Goal: Book appointment/travel/reservation

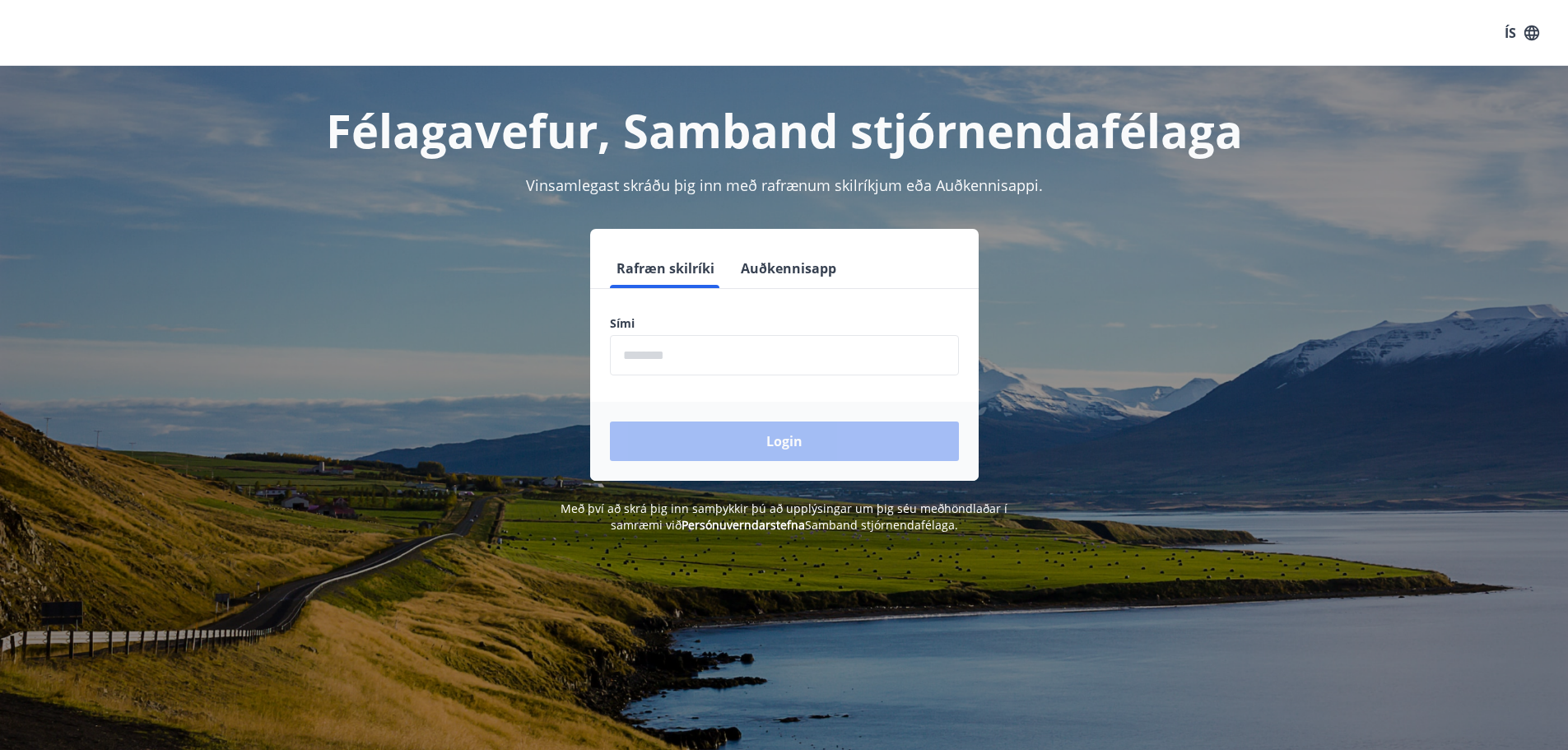
click at [701, 347] on input "phone" at bounding box center [784, 355] width 349 height 40
type input "********"
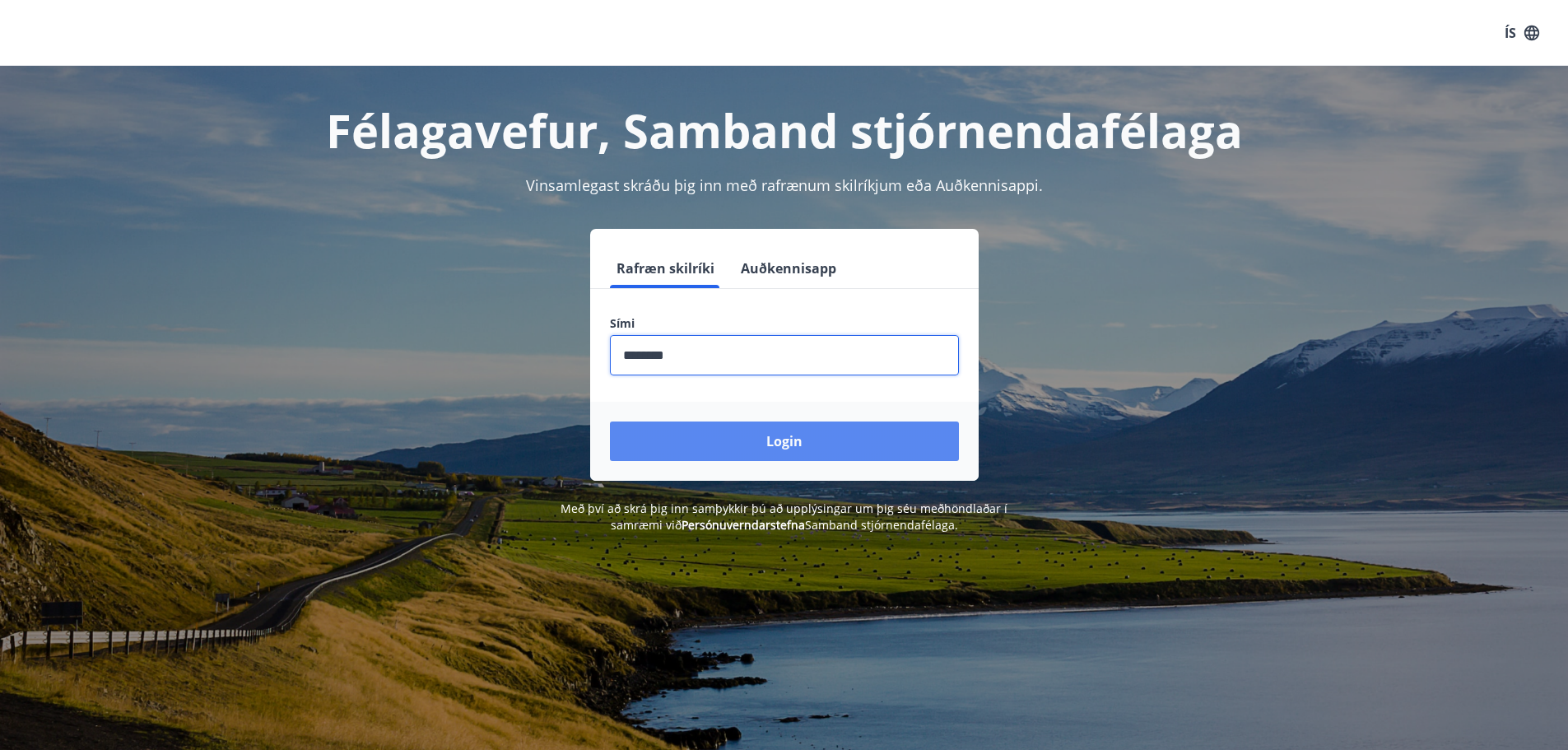
click at [704, 433] on button "Login" at bounding box center [784, 441] width 349 height 39
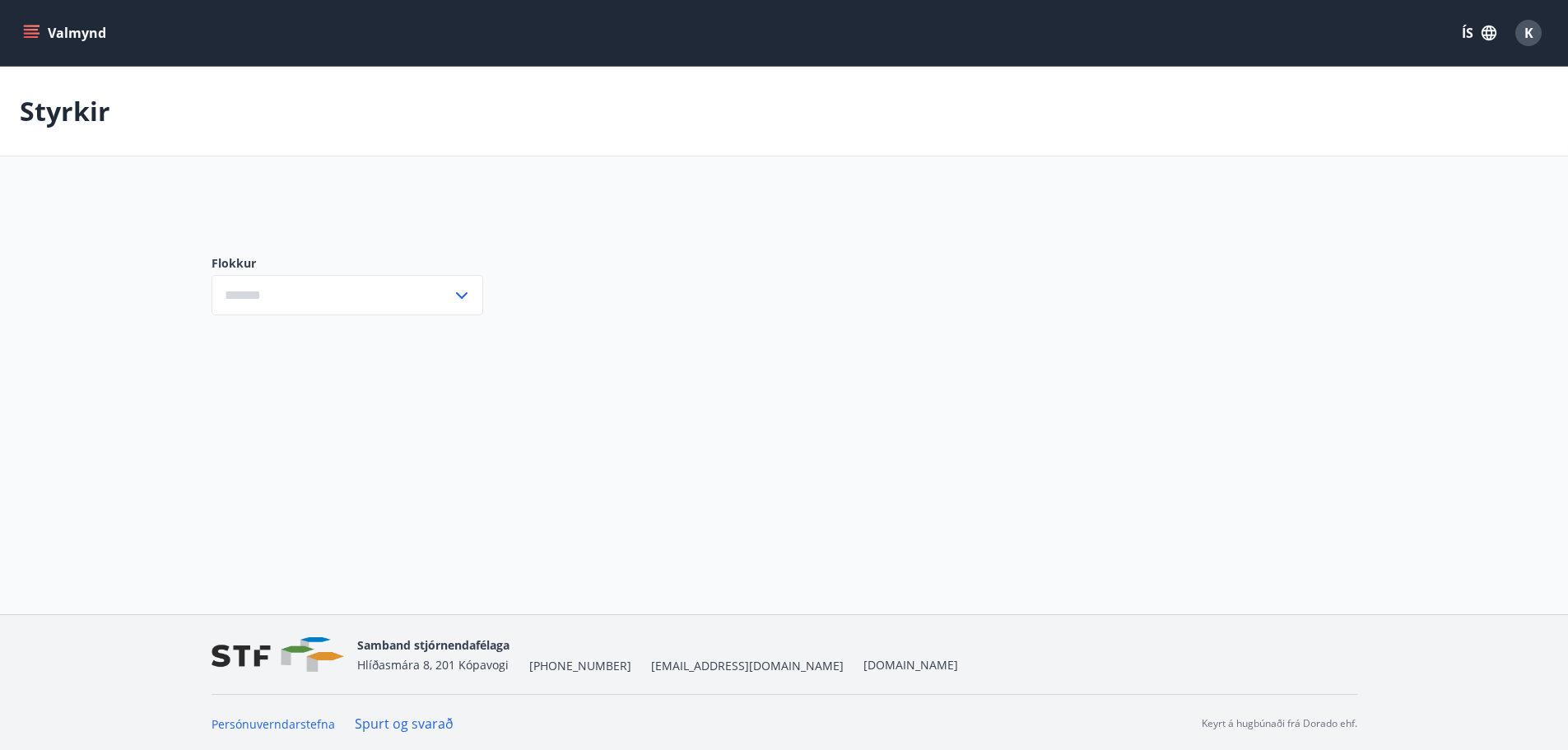
type input "***"
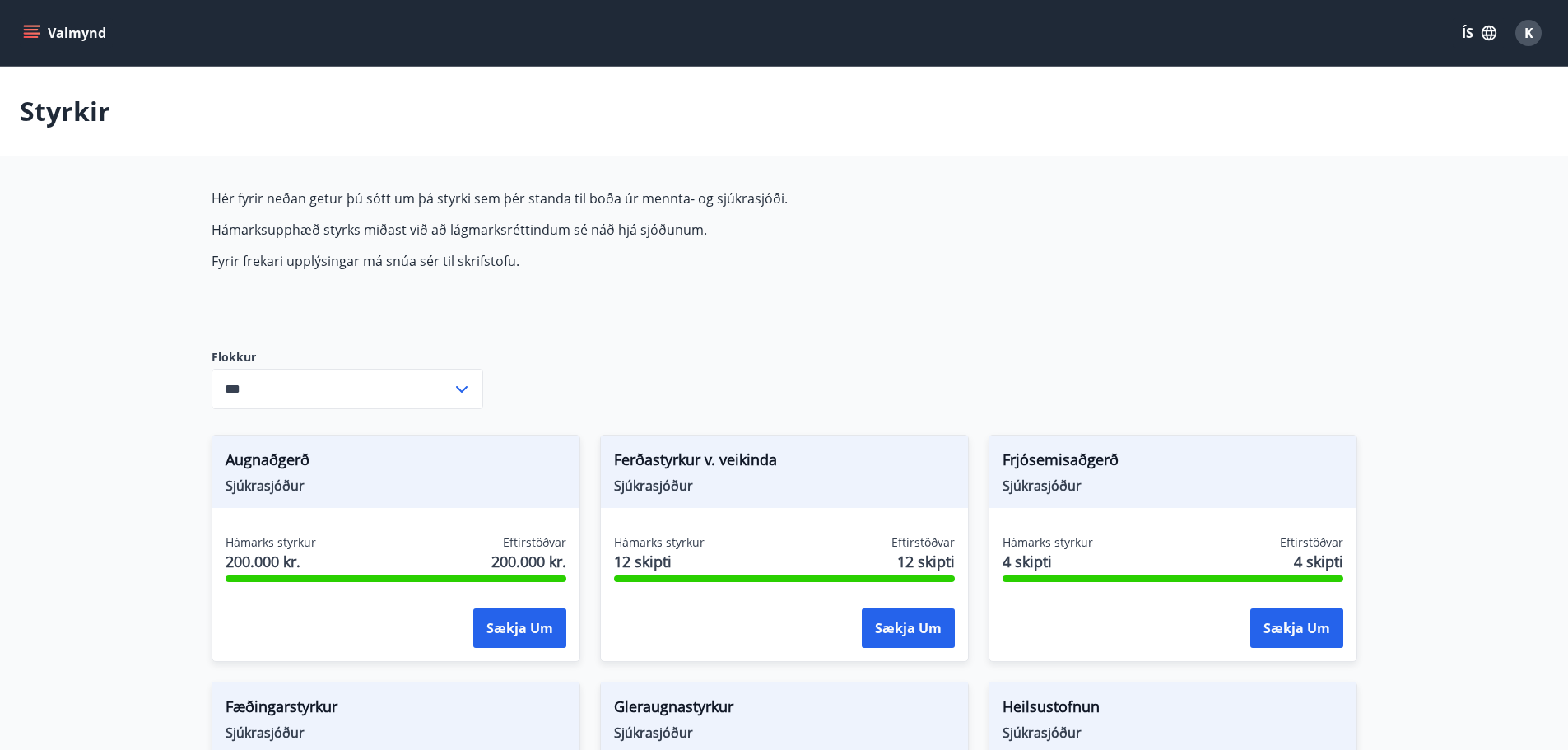
click at [30, 26] on icon "menu" at bounding box center [32, 26] width 18 height 2
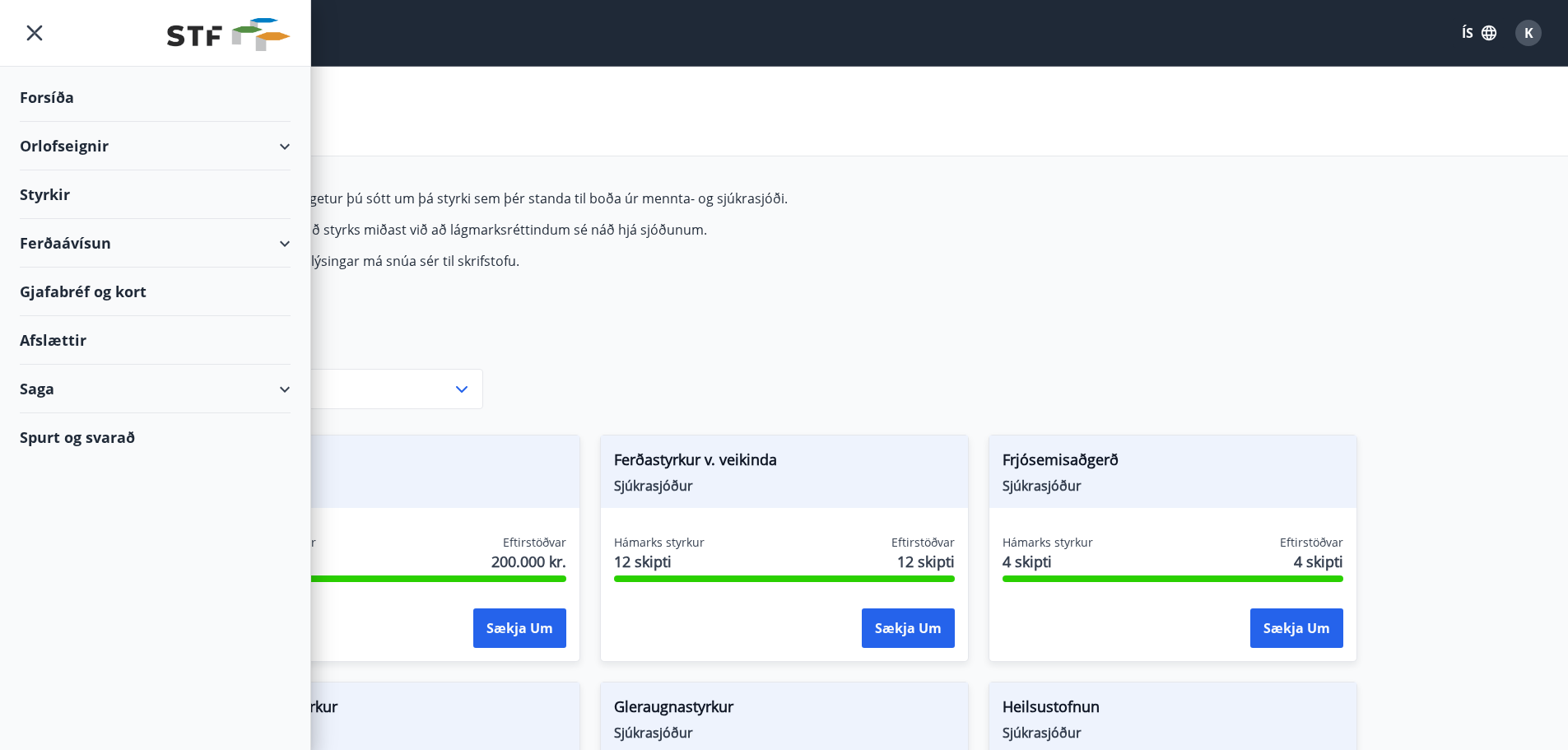
click at [63, 139] on div "Orlofseignir" at bounding box center [155, 146] width 270 height 49
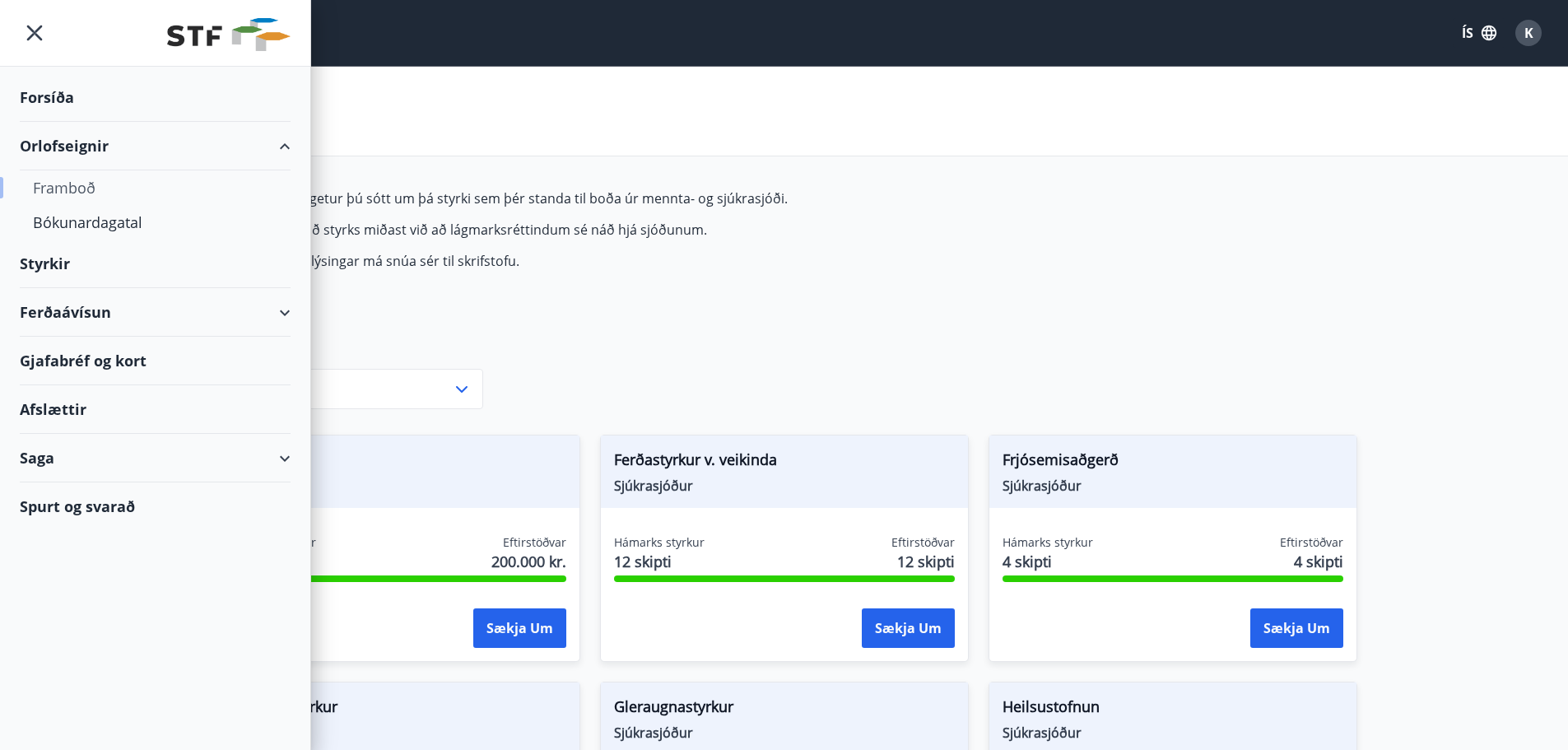
click at [70, 183] on div "Framboð" at bounding box center [155, 188] width 244 height 35
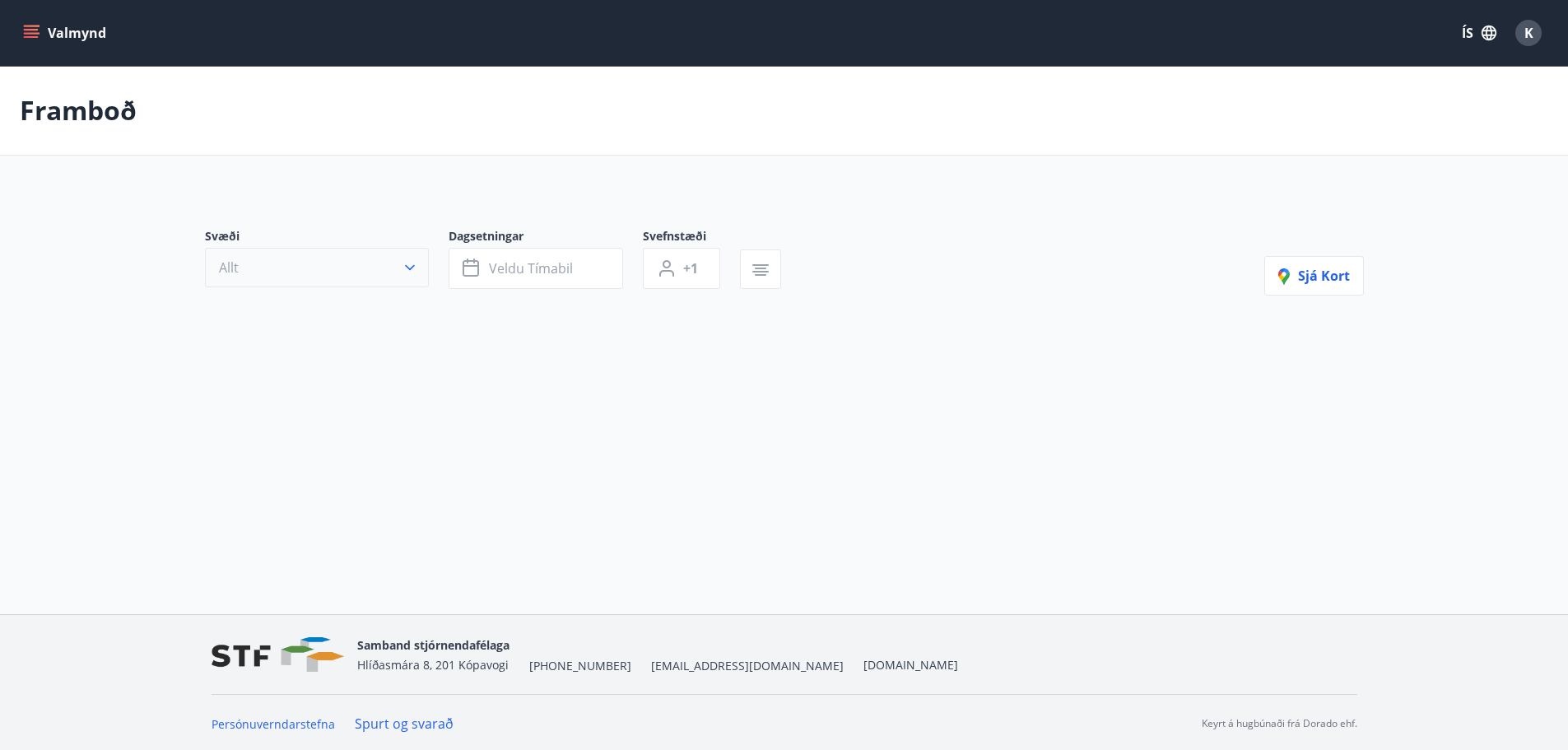
click at [407, 266] on icon "button" at bounding box center [410, 268] width 10 height 6
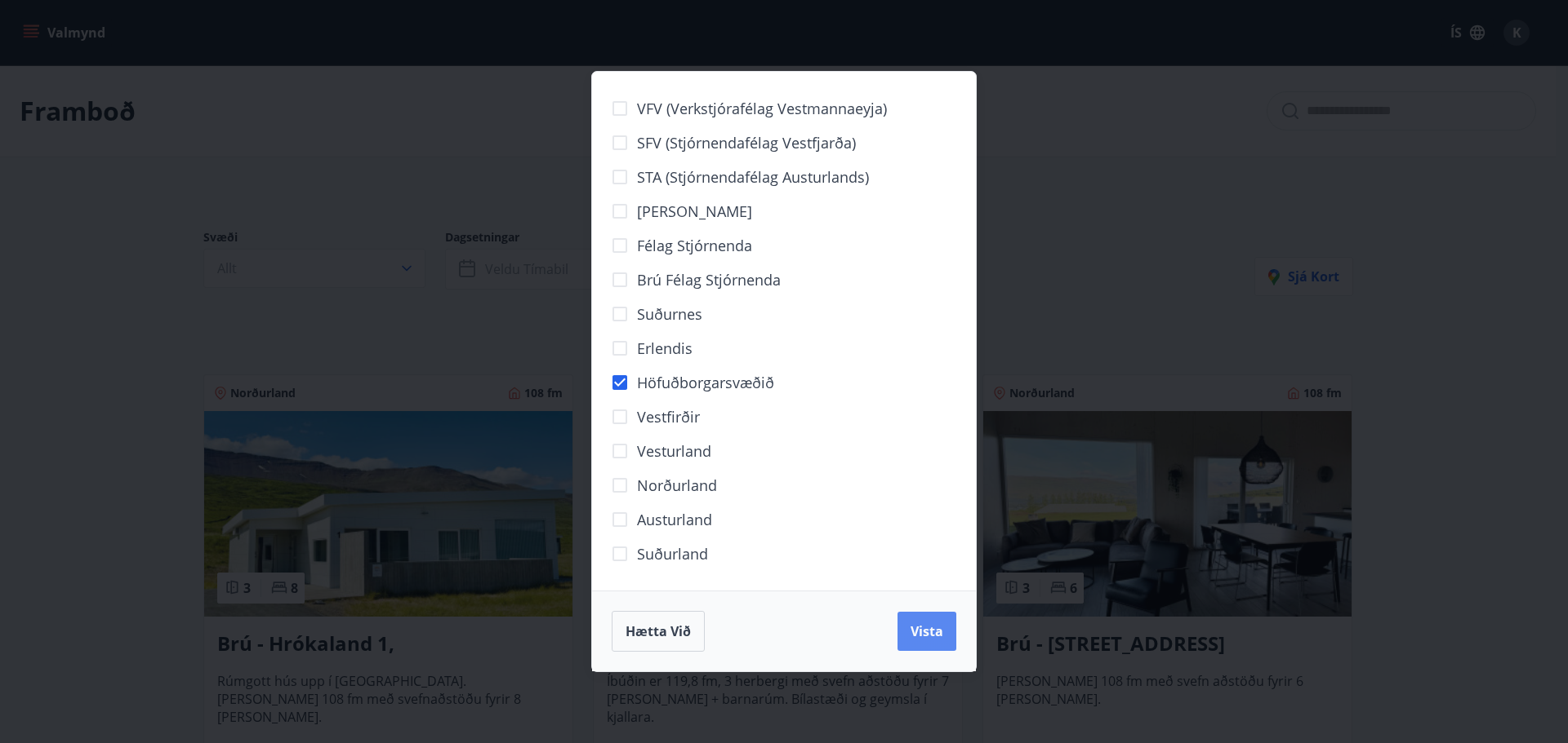
click at [924, 627] on span "Vista" at bounding box center [927, 631] width 33 height 18
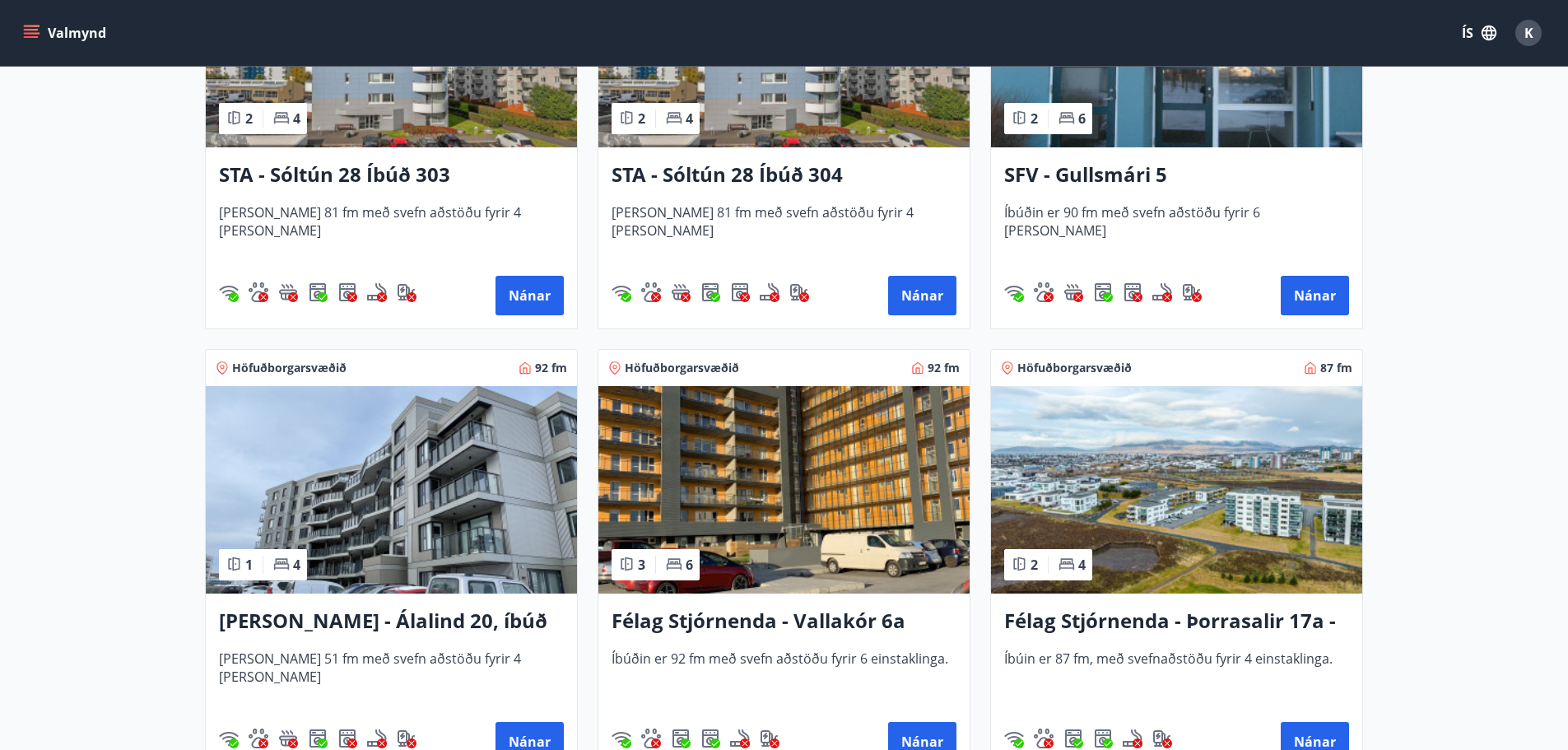
scroll to position [988, 0]
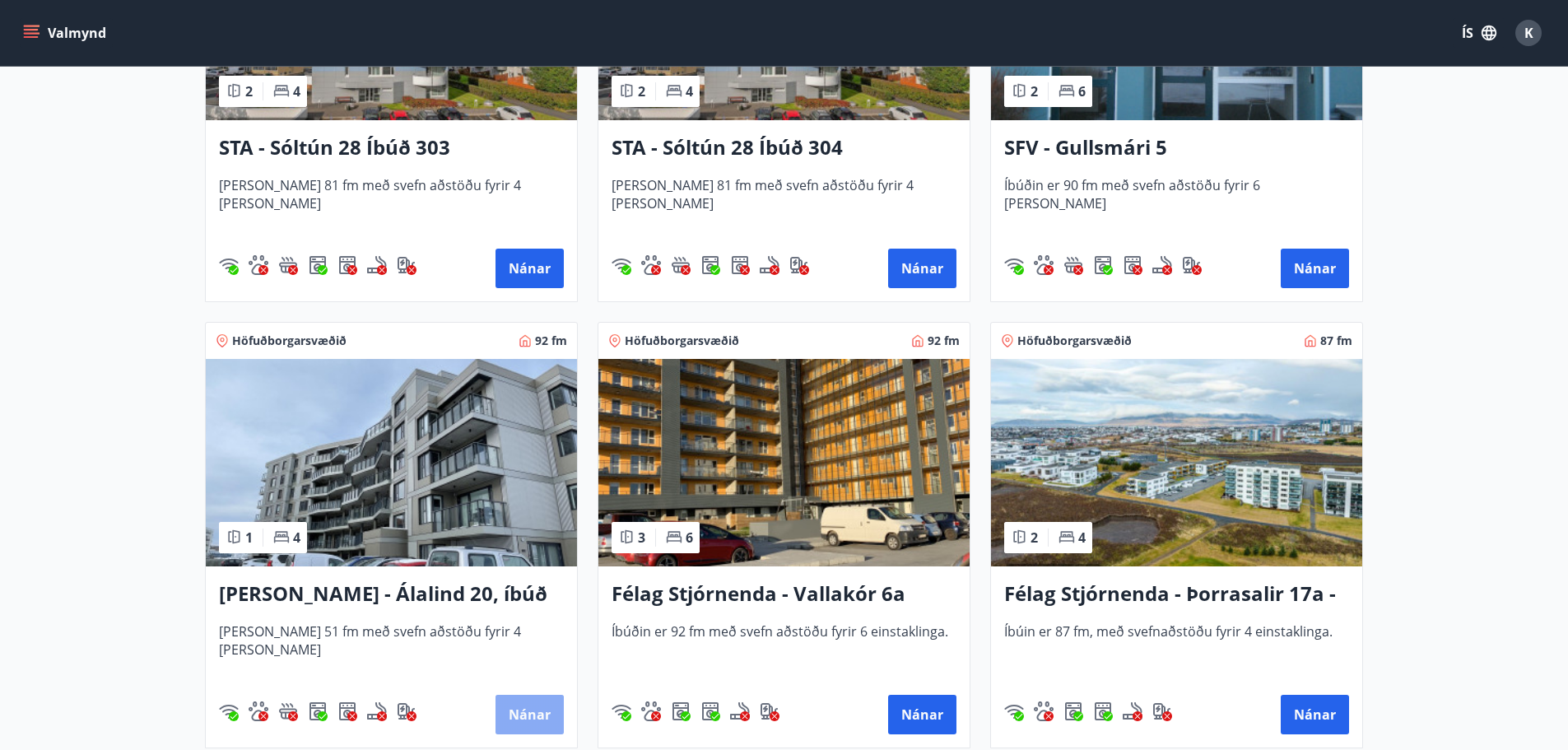
click at [524, 704] on button "Nánar" at bounding box center [530, 714] width 69 height 39
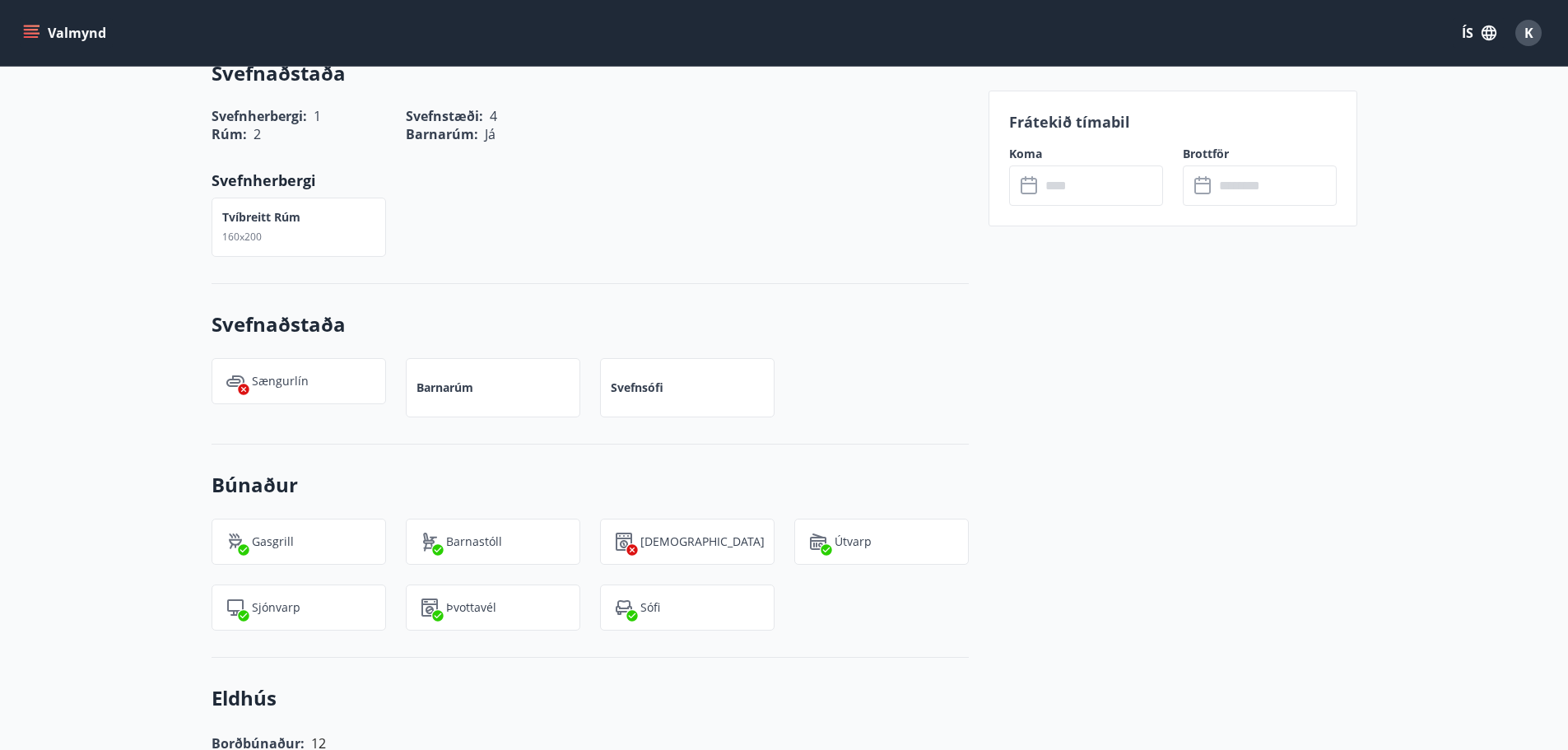
scroll to position [741, 0]
click at [1064, 180] on input "text" at bounding box center [1102, 185] width 123 height 40
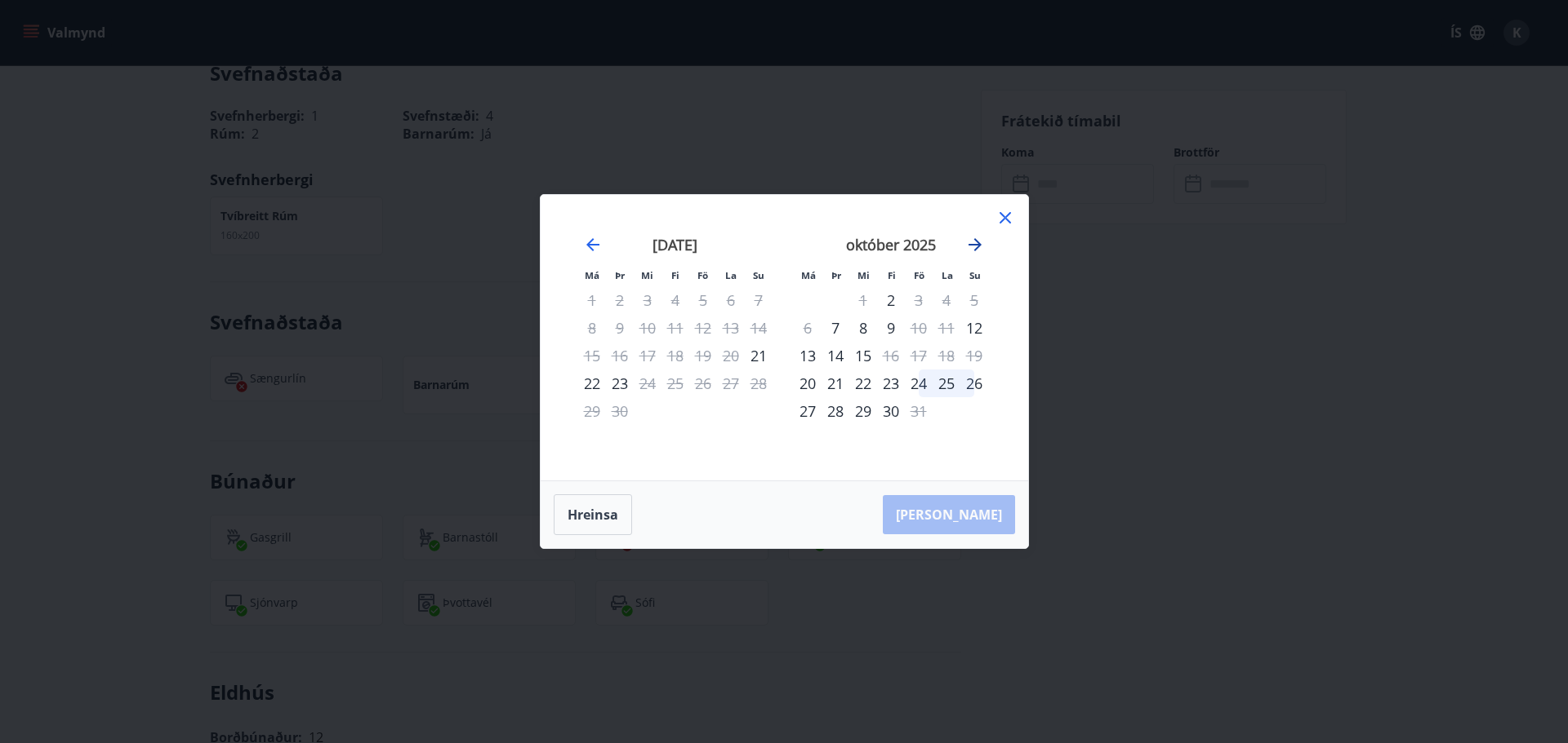
click at [972, 241] on icon "Move forward to switch to the next month." at bounding box center [975, 245] width 20 height 20
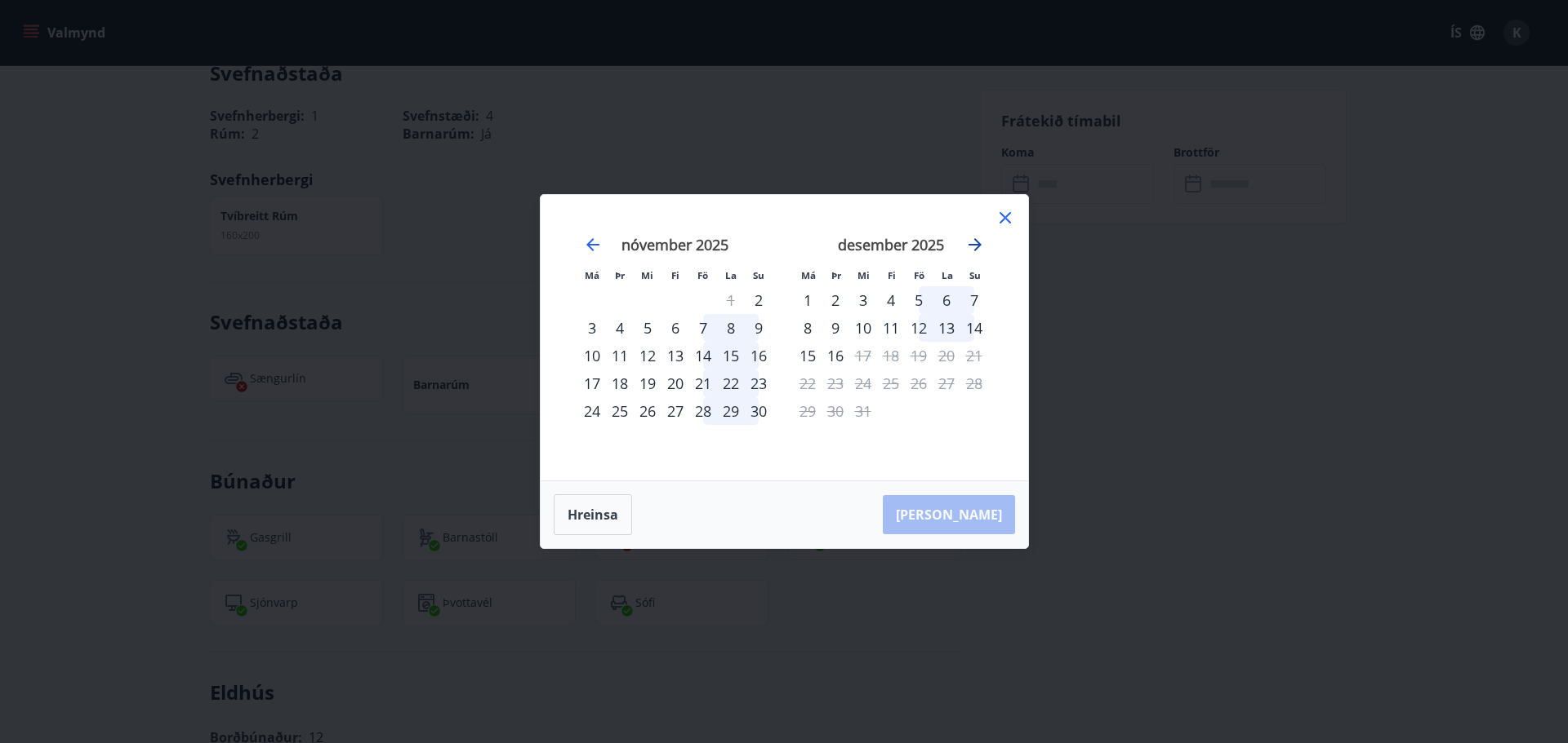
click at [972, 241] on icon "Move forward to switch to the next month." at bounding box center [975, 245] width 20 height 20
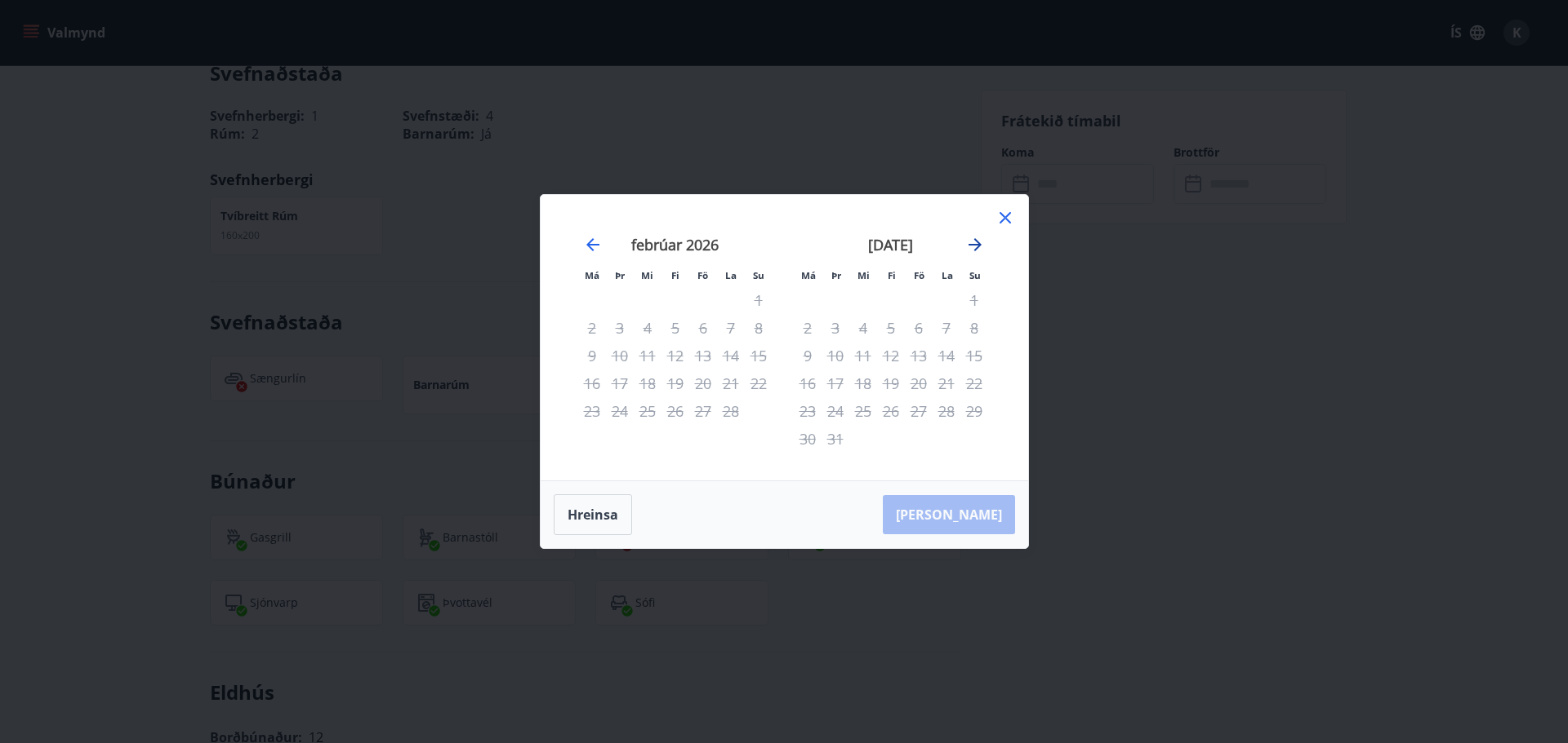
click at [972, 241] on icon "Move forward to switch to the next month." at bounding box center [975, 245] width 20 height 20
click at [589, 240] on icon "Move backward to switch to the previous month." at bounding box center [593, 245] width 20 height 20
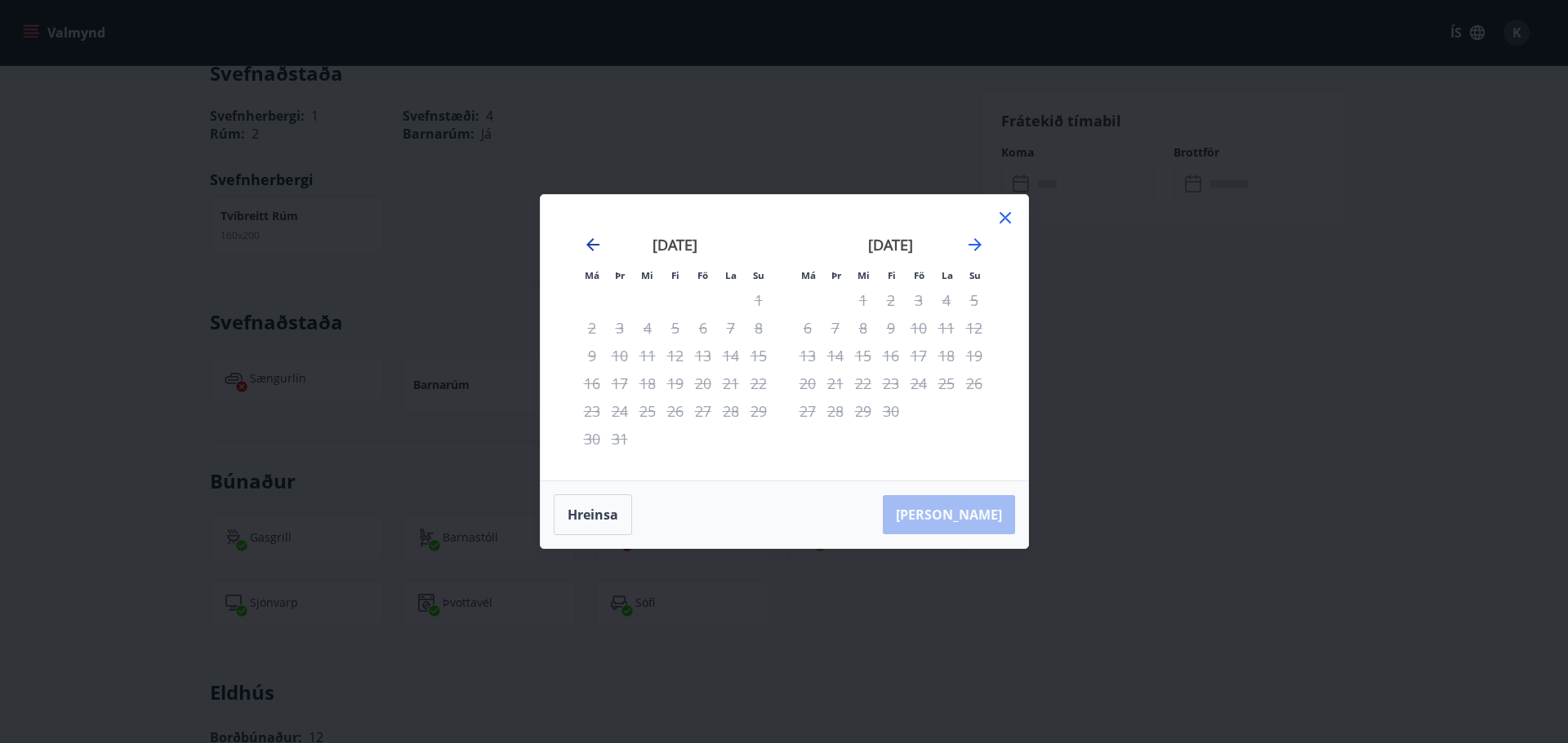
click at [589, 240] on icon "Move backward to switch to the previous month." at bounding box center [593, 245] width 20 height 20
click at [591, 243] on icon "Move backward to switch to the previous month." at bounding box center [593, 245] width 20 height 20
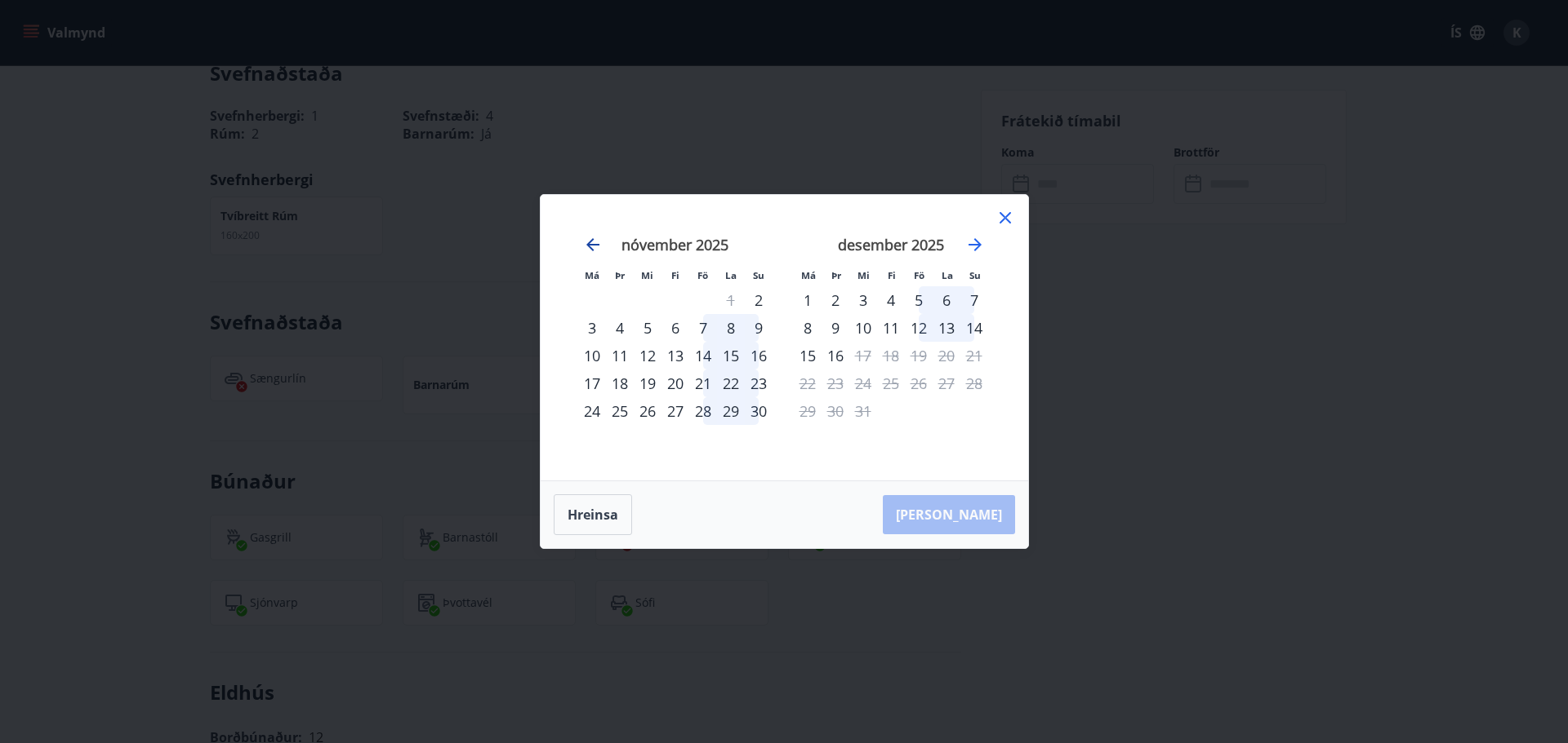
click at [591, 243] on icon "Move backward to switch to the previous month." at bounding box center [593, 245] width 20 height 20
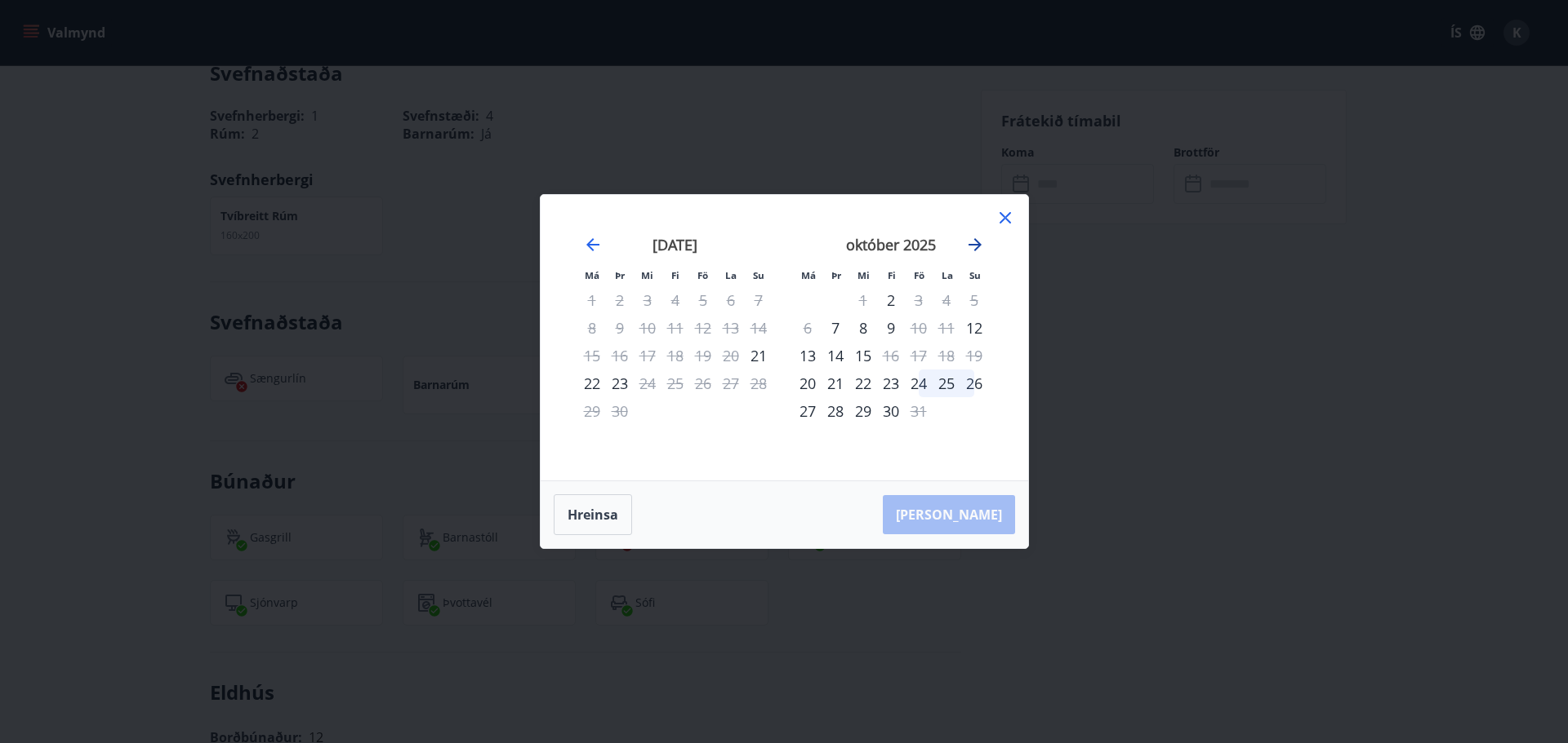
click at [975, 241] on icon "Move forward to switch to the next month." at bounding box center [975, 245] width 20 height 20
click at [969, 250] on icon "Move forward to switch to the next month." at bounding box center [975, 245] width 20 height 20
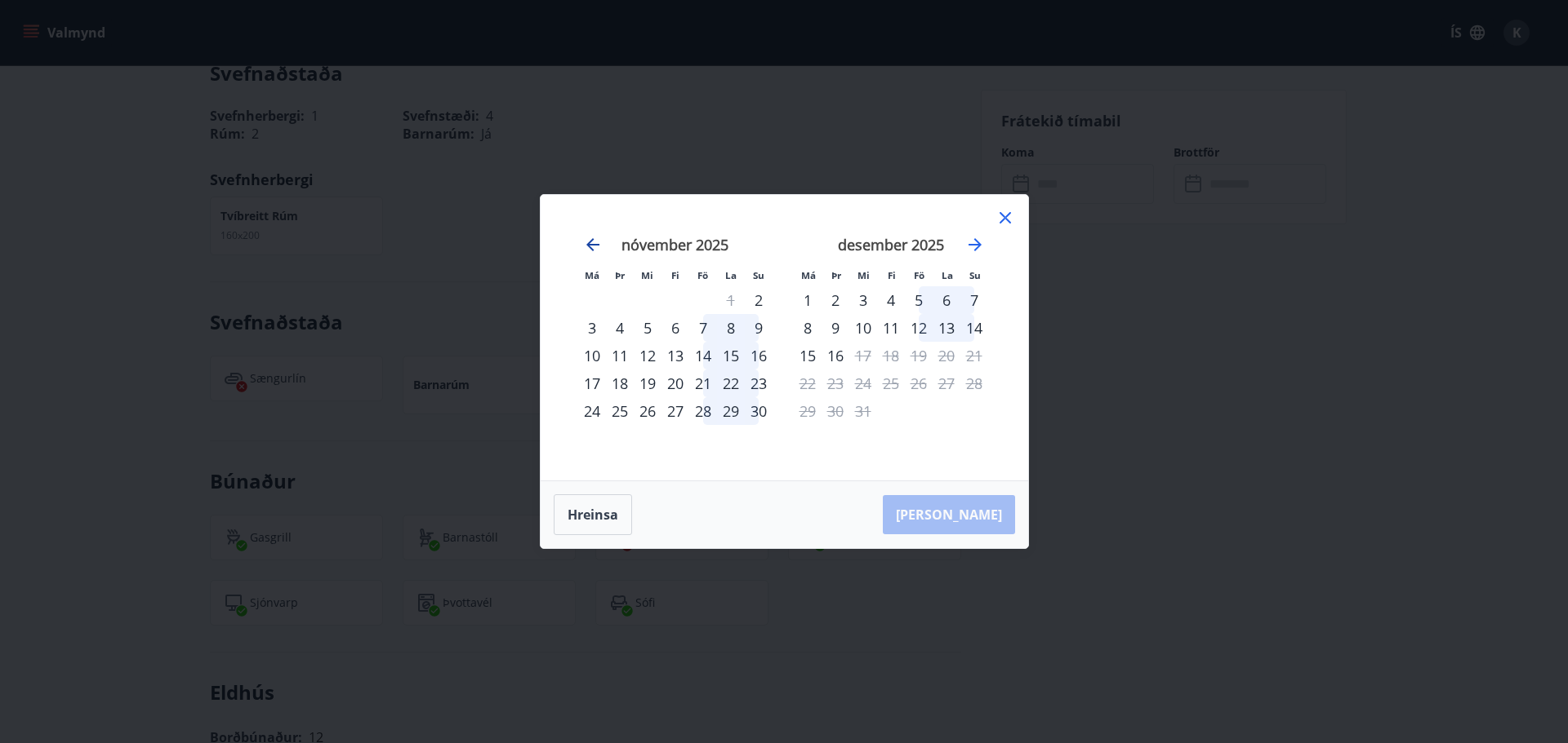
click at [590, 241] on icon "Move backward to switch to the previous month." at bounding box center [593, 244] width 13 height 13
click at [1003, 213] on icon at bounding box center [1005, 217] width 20 height 20
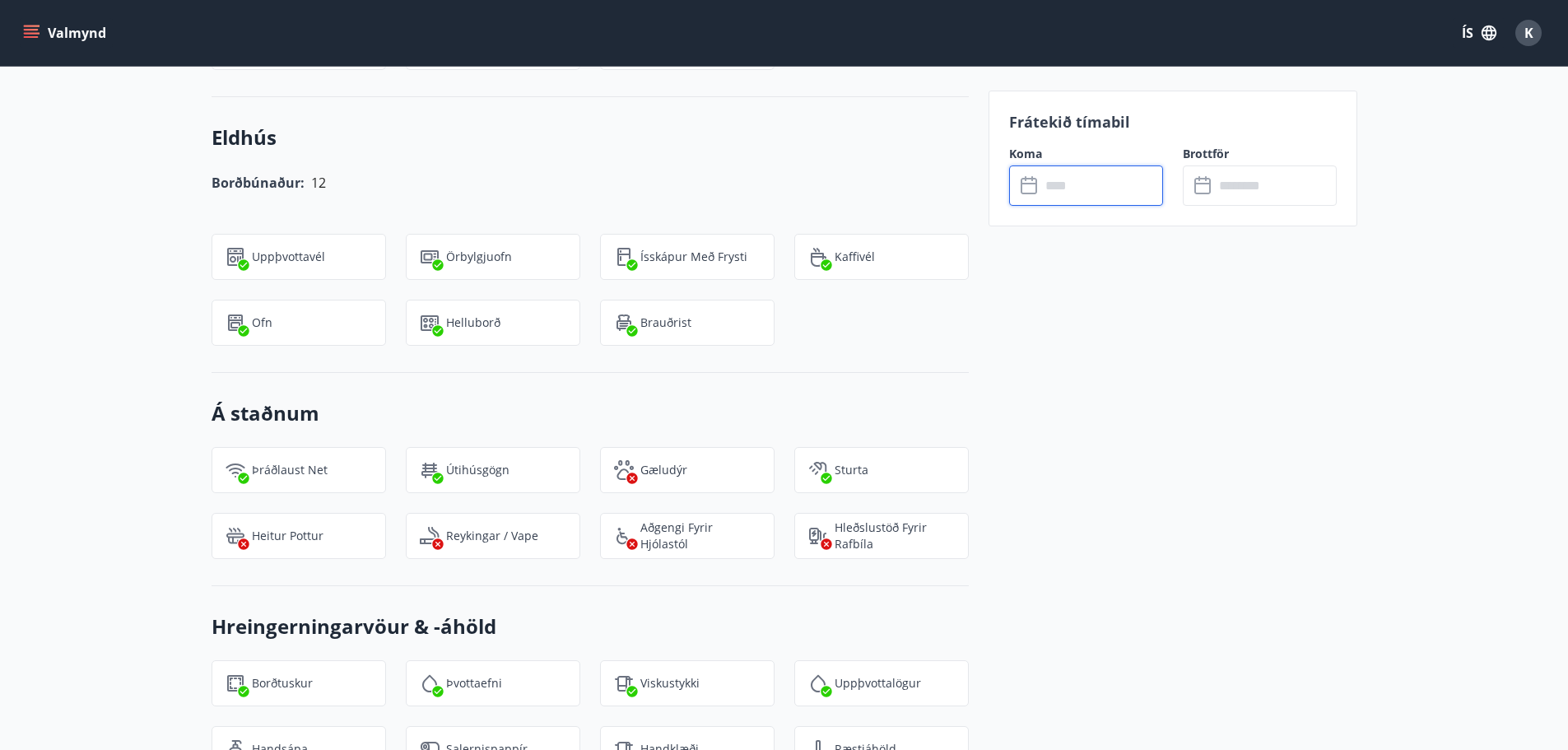
scroll to position [1241, 0]
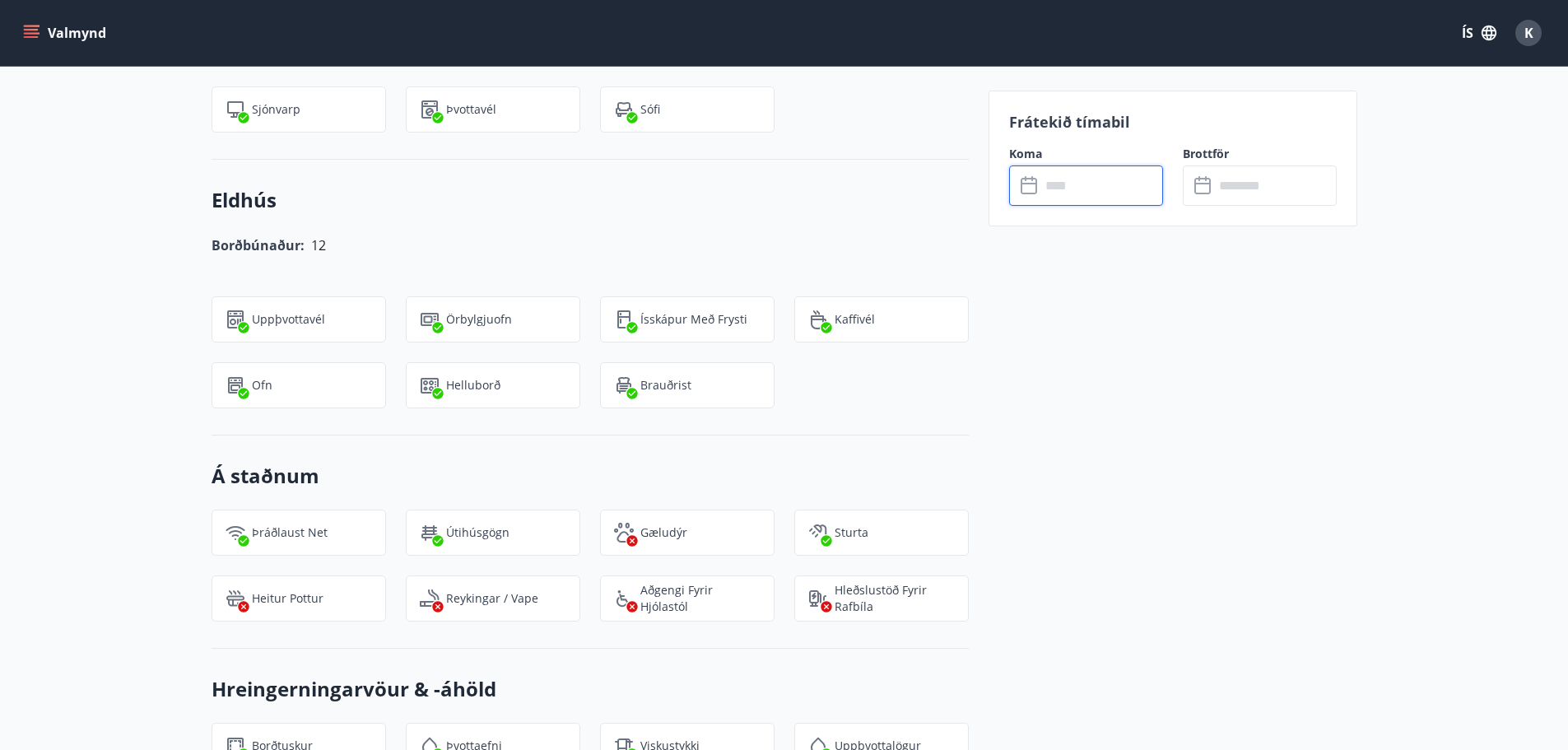
click at [1048, 184] on input "text" at bounding box center [1102, 185] width 123 height 40
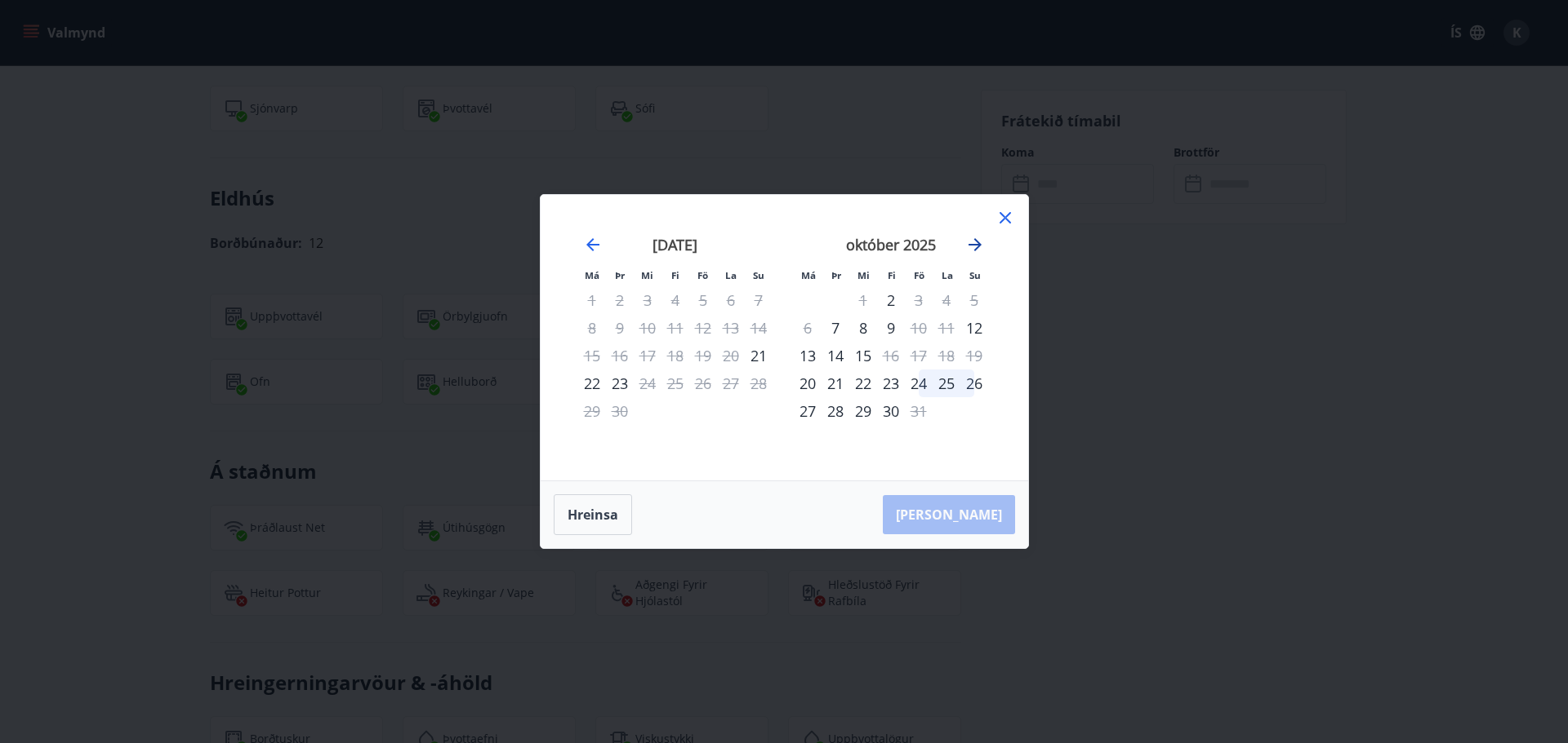
click at [973, 240] on icon "Move forward to switch to the next month." at bounding box center [975, 245] width 20 height 20
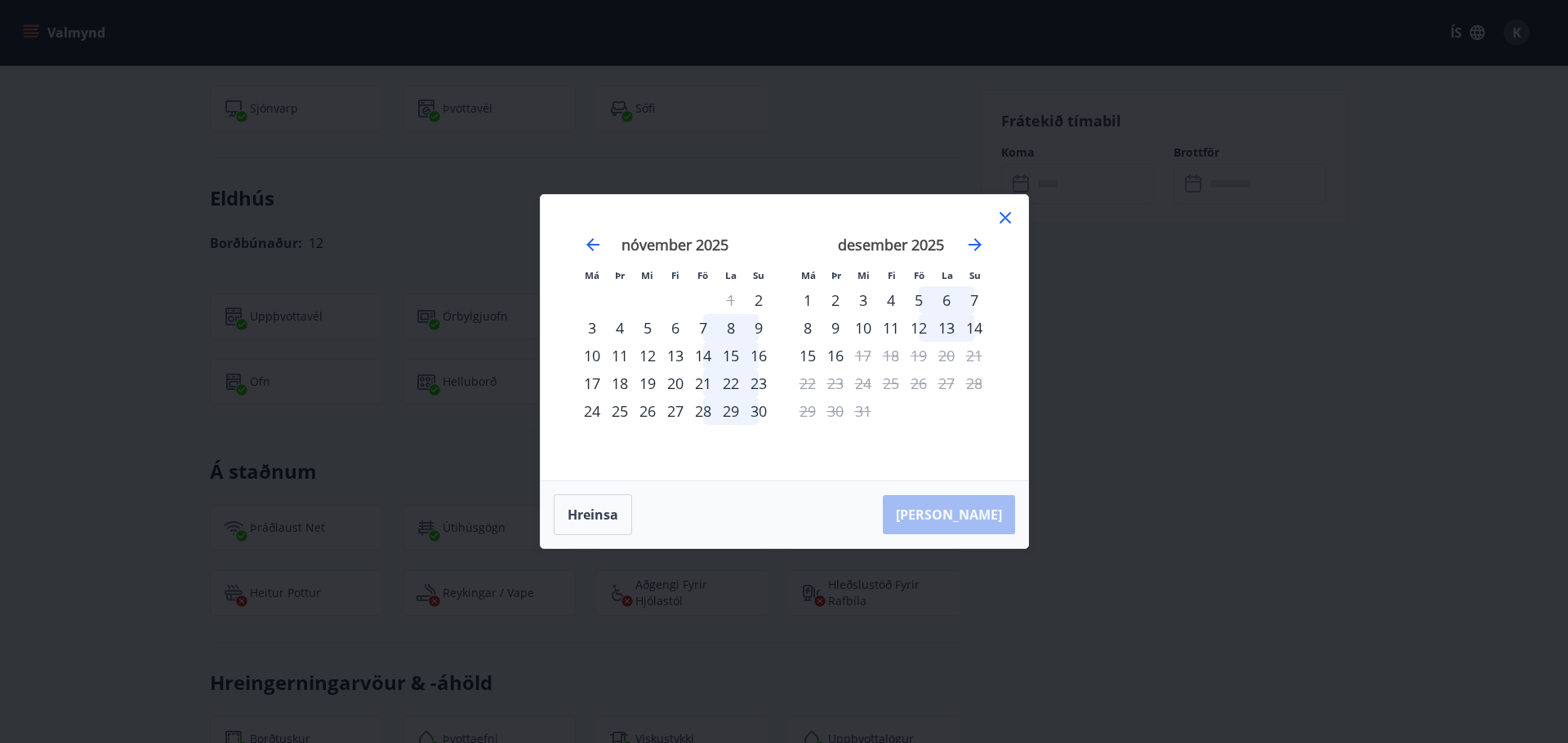
click at [1007, 215] on icon at bounding box center [1005, 217] width 11 height 11
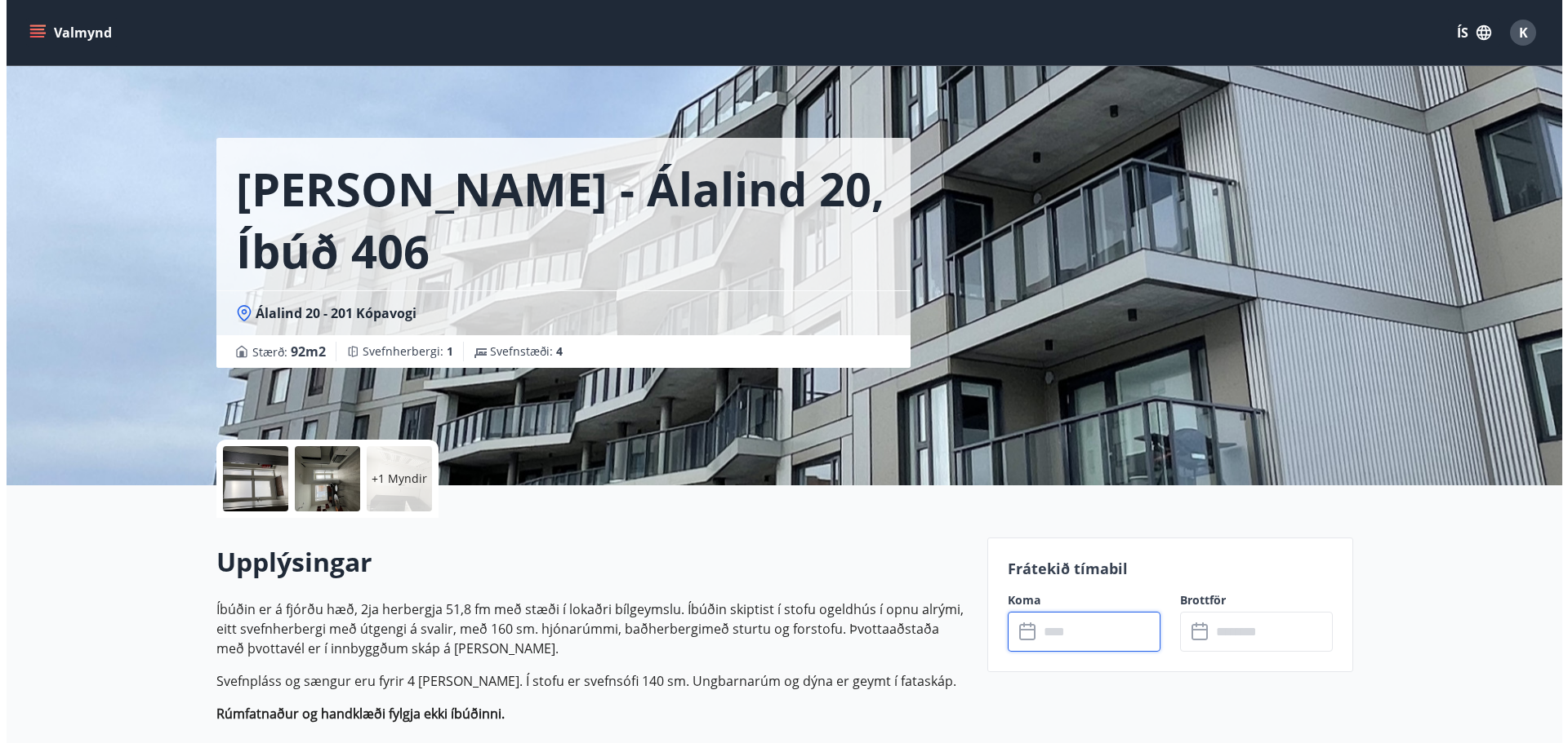
scroll to position [0, 0]
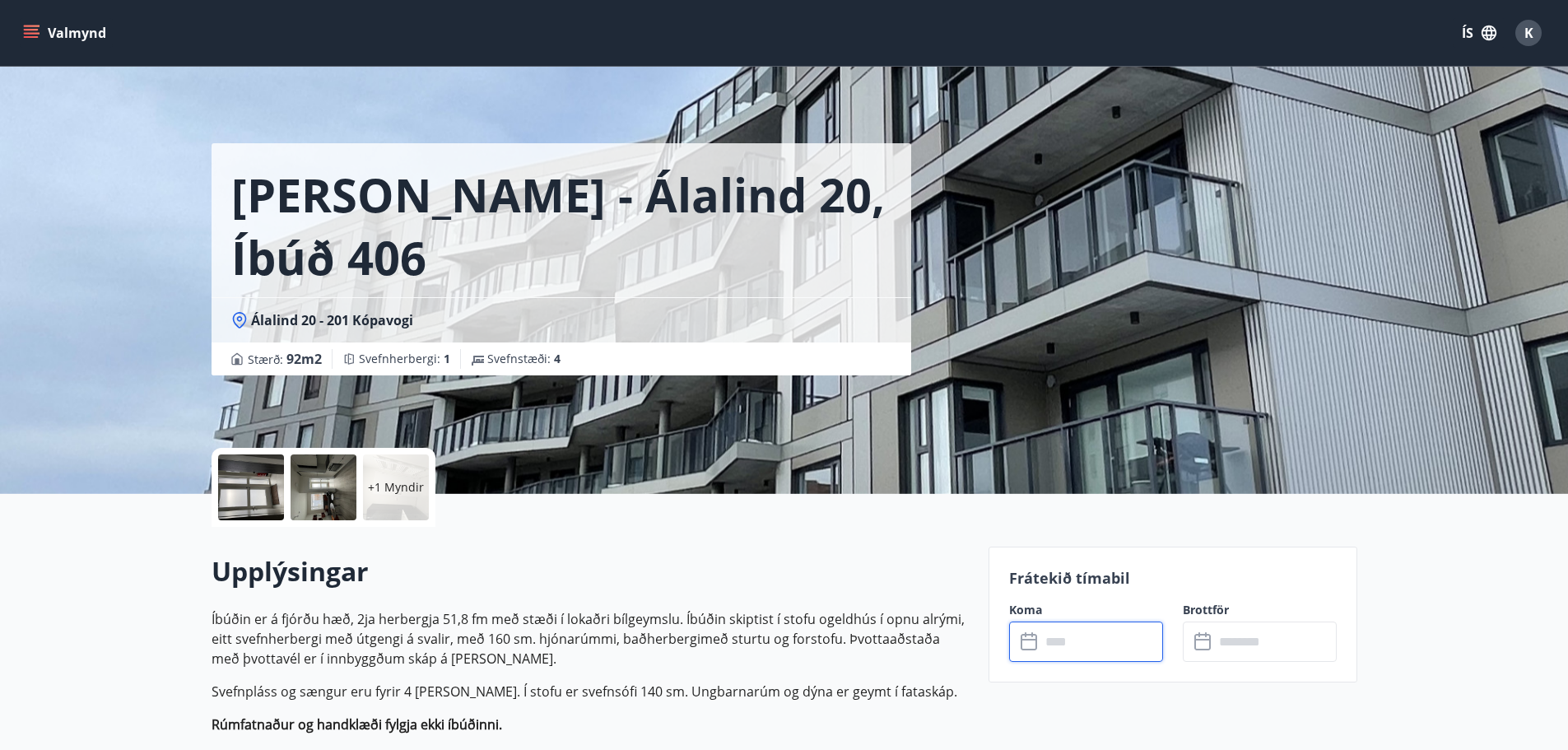
click at [246, 476] on div at bounding box center [251, 488] width 66 height 66
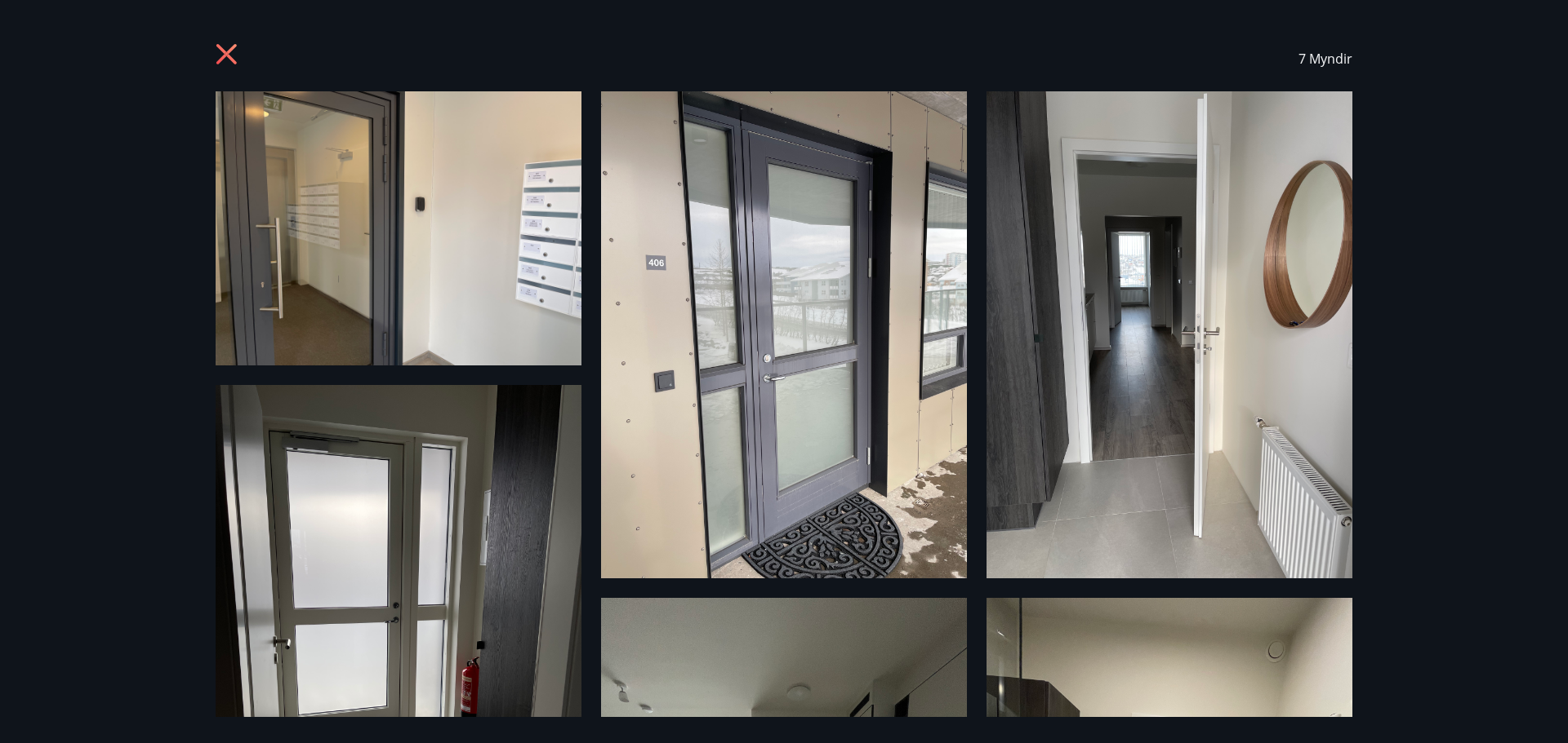
click at [229, 53] on icon at bounding box center [227, 54] width 21 height 21
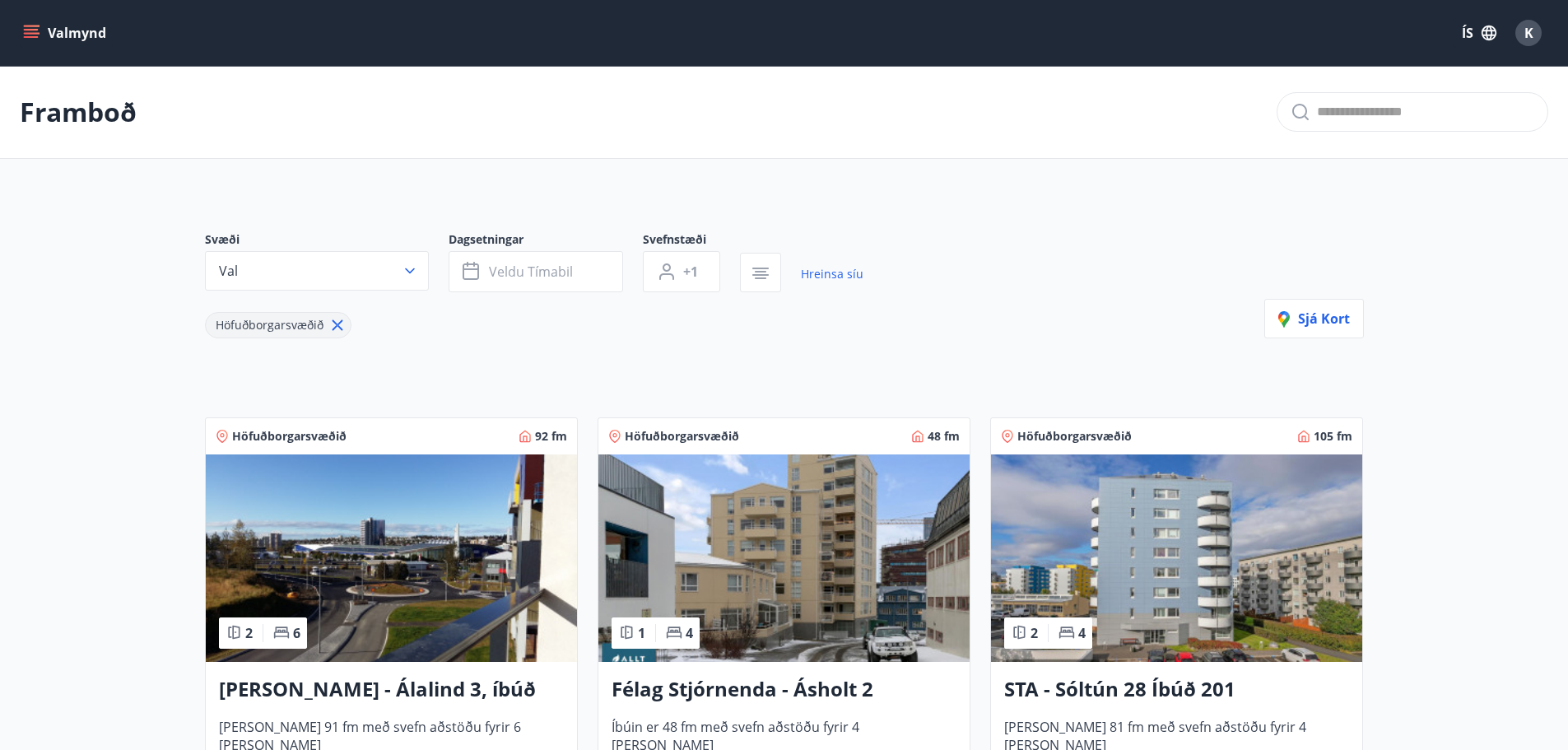
click at [417, 563] on img at bounding box center [391, 559] width 371 height 208
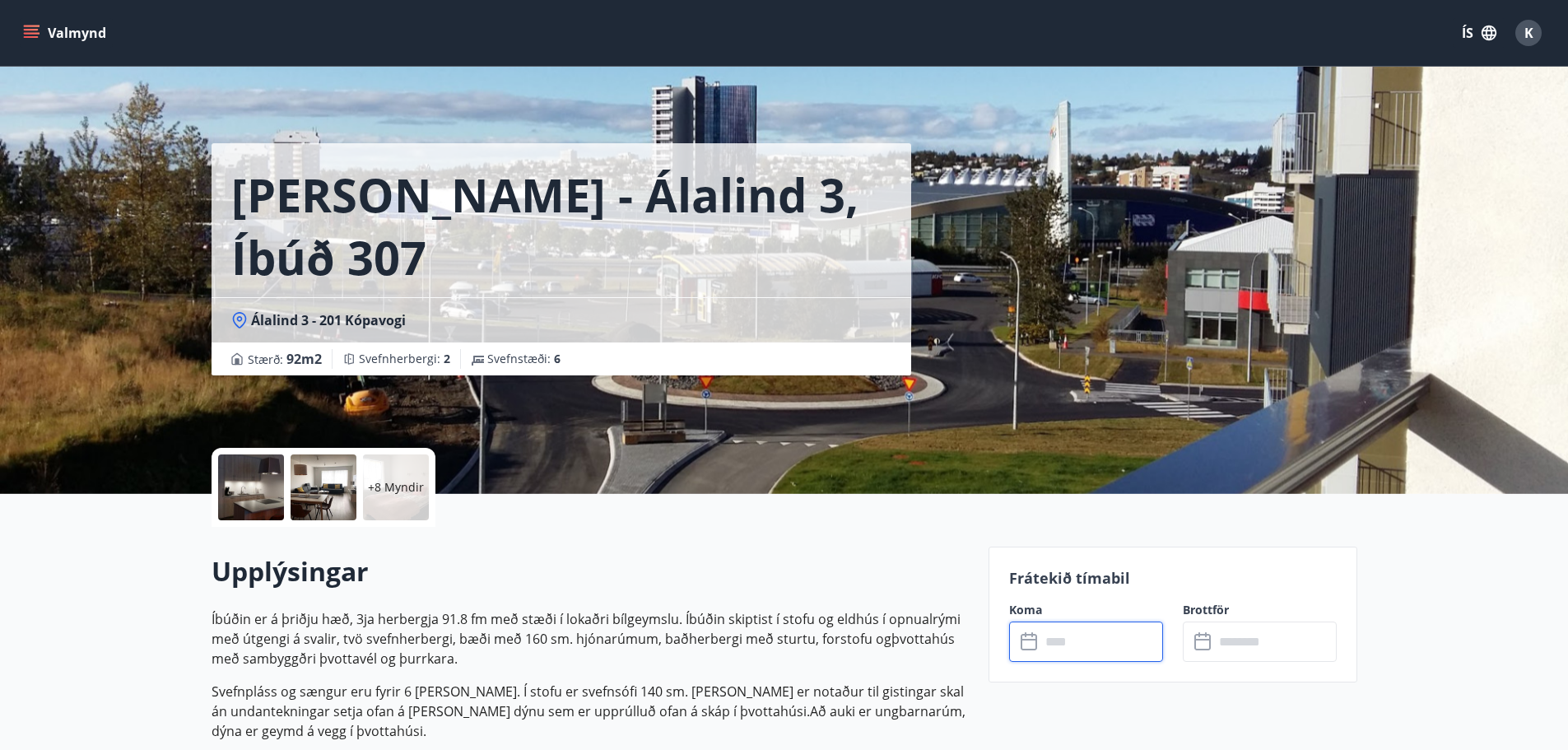
click at [1058, 644] on input "text" at bounding box center [1102, 642] width 123 height 40
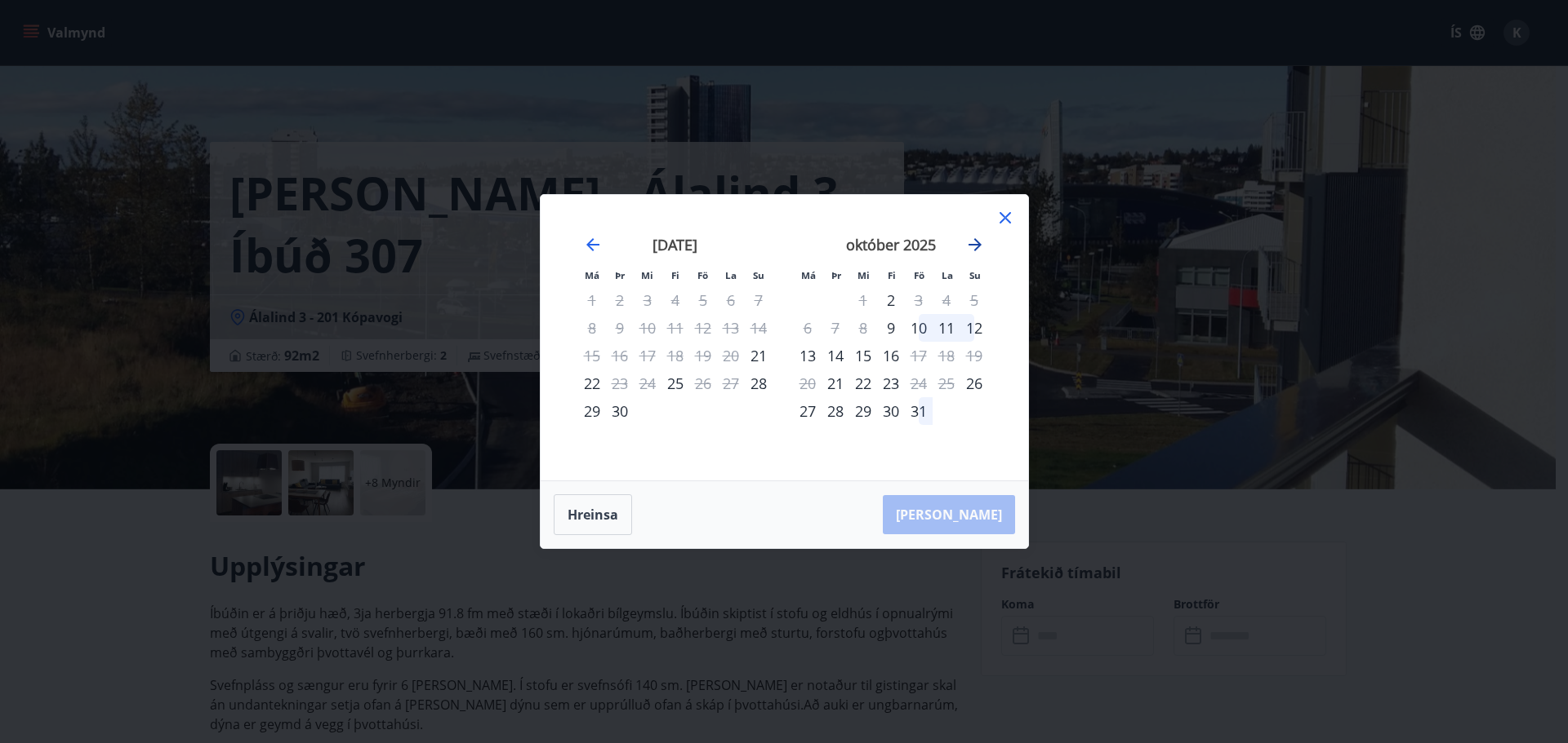
click at [974, 247] on icon "Move forward to switch to the next month." at bounding box center [975, 245] width 20 height 20
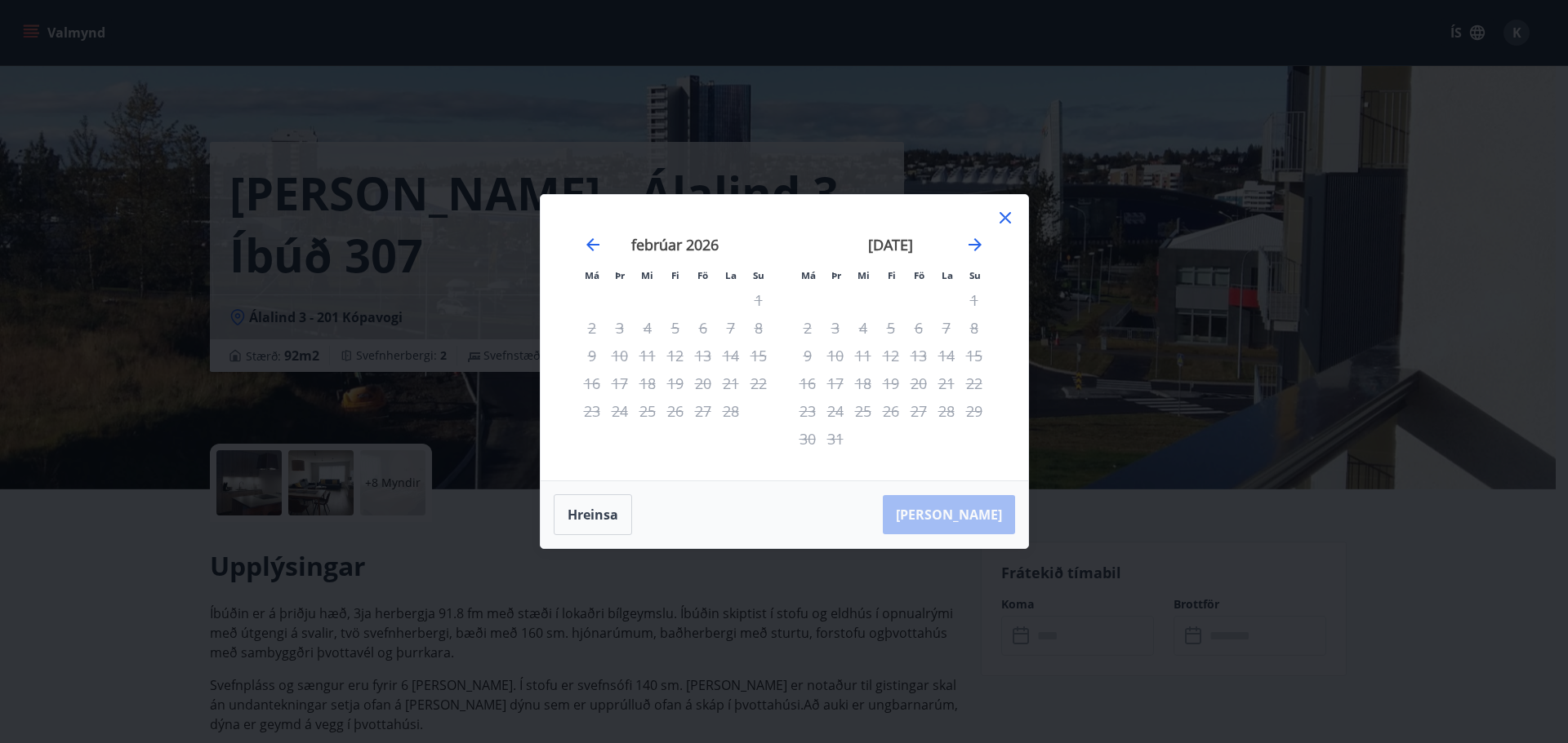
click at [1002, 215] on icon at bounding box center [1005, 217] width 11 height 11
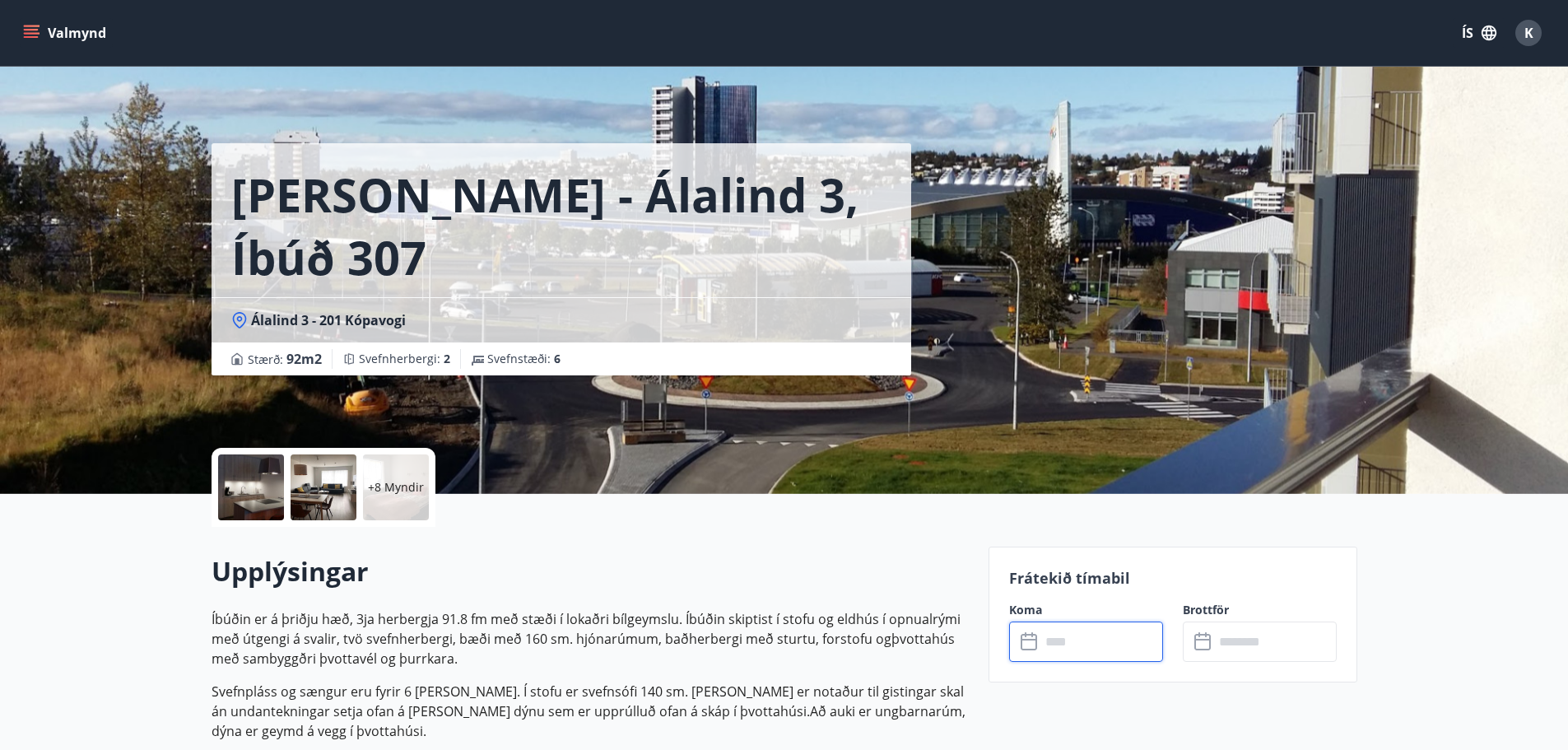
click at [1529, 29] on span "K" at bounding box center [1529, 32] width 9 height 18
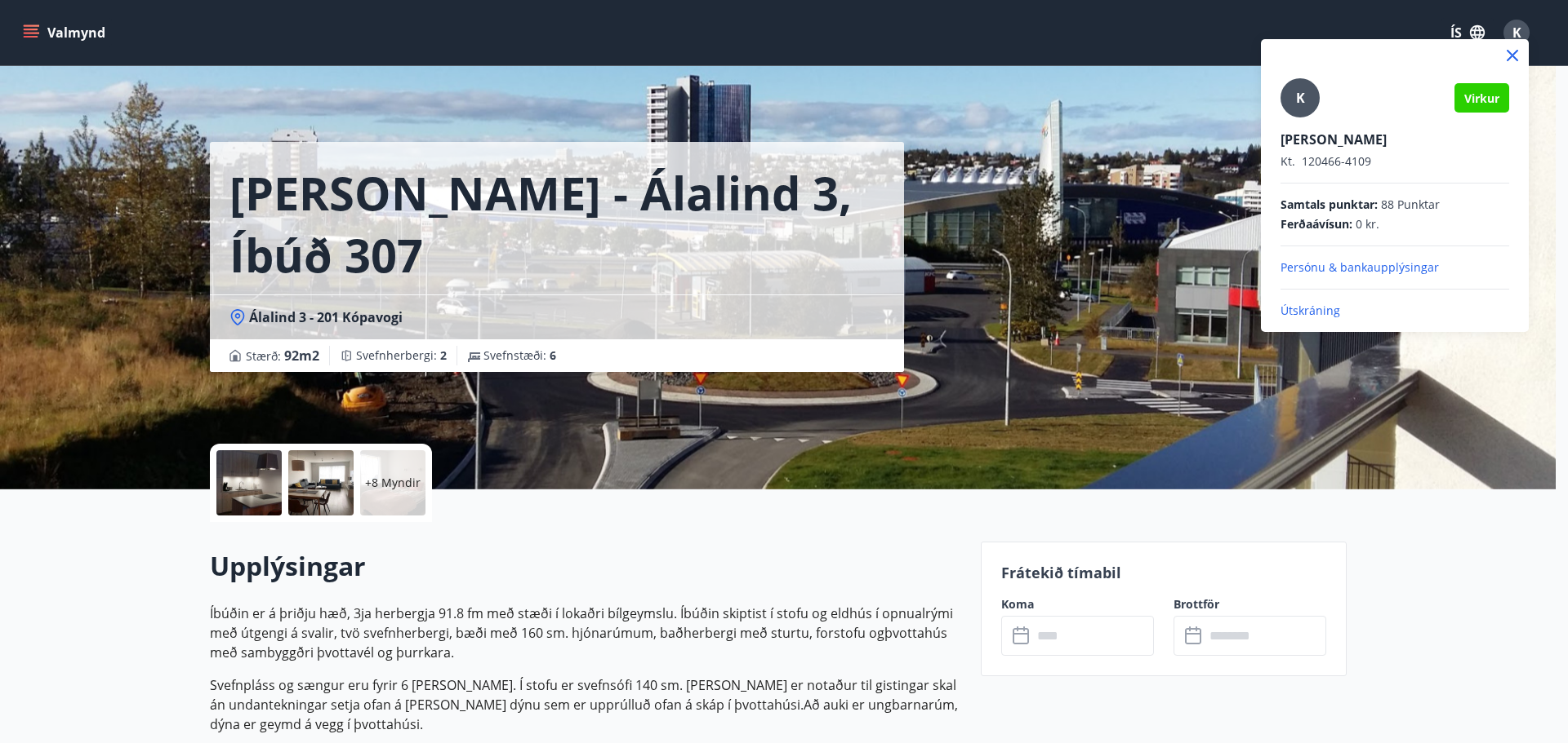
click at [1296, 308] on p "Útskráning" at bounding box center [1394, 310] width 229 height 16
